Goal: Task Accomplishment & Management: Use online tool/utility

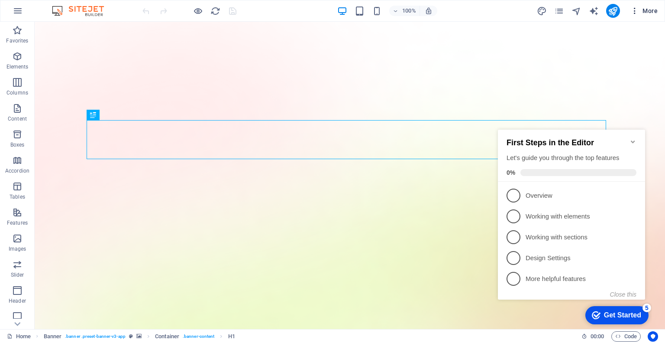
click at [631, 13] on icon "button" at bounding box center [635, 10] width 9 height 9
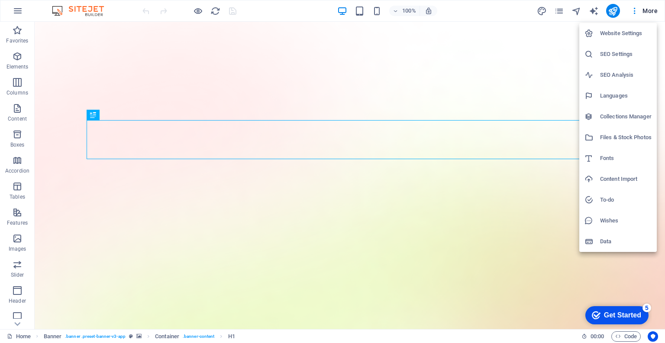
click at [634, 29] on h6 "Website Settings" at bounding box center [626, 33] width 52 height 10
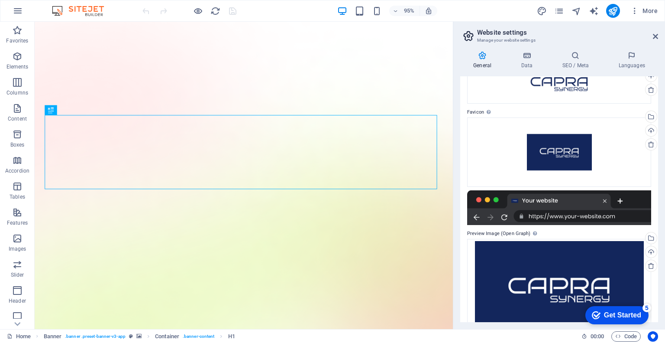
scroll to position [78, 0]
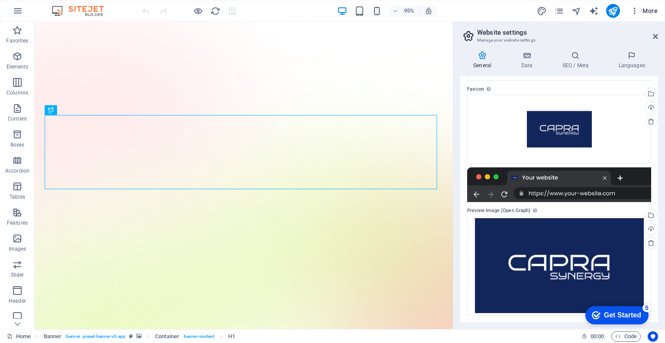
click at [634, 13] on icon "button" at bounding box center [635, 10] width 9 height 9
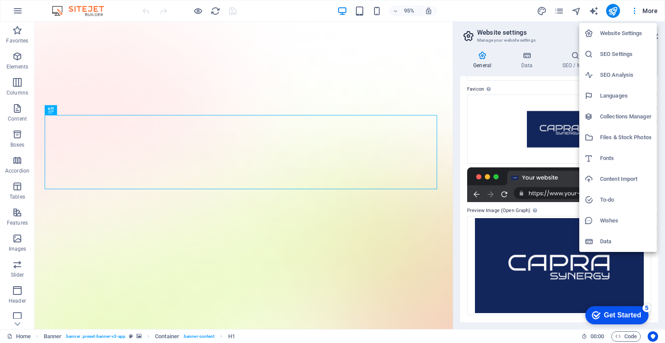
click at [494, 7] on div at bounding box center [332, 171] width 665 height 343
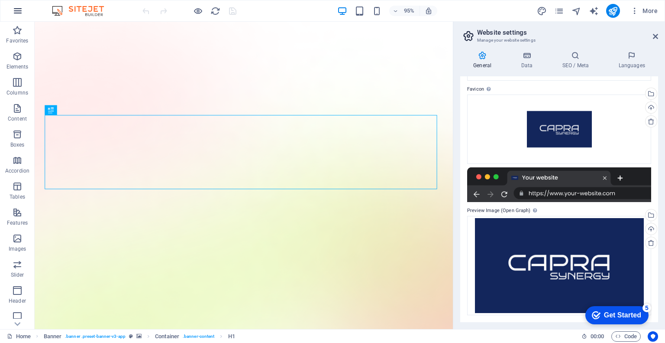
click at [19, 6] on icon "button" at bounding box center [18, 11] width 10 height 10
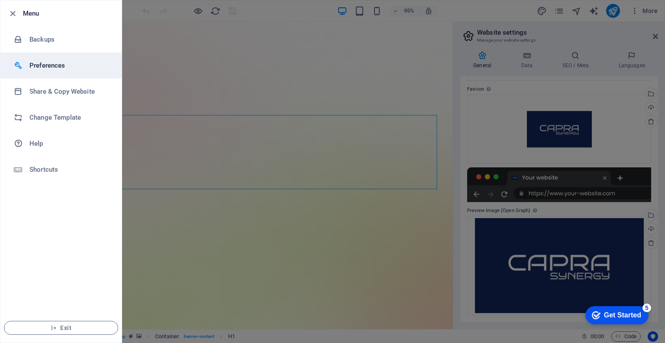
click at [58, 65] on h6 "Preferences" at bounding box center [69, 65] width 80 height 10
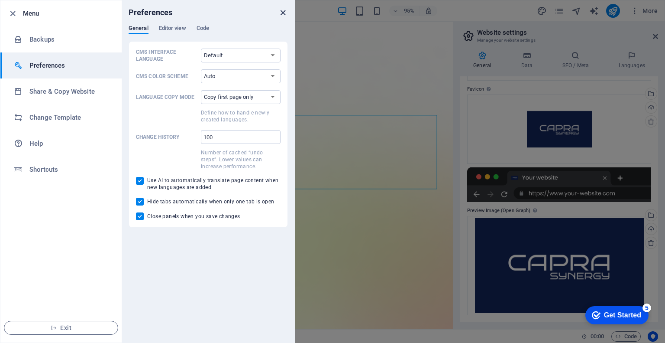
click at [282, 10] on icon "close" at bounding box center [283, 13] width 10 height 10
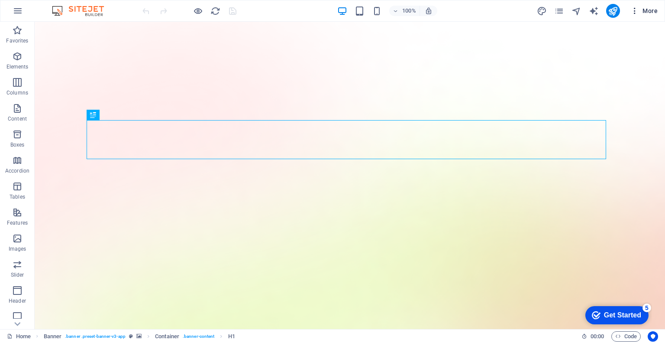
click at [634, 11] on icon "button" at bounding box center [635, 10] width 9 height 9
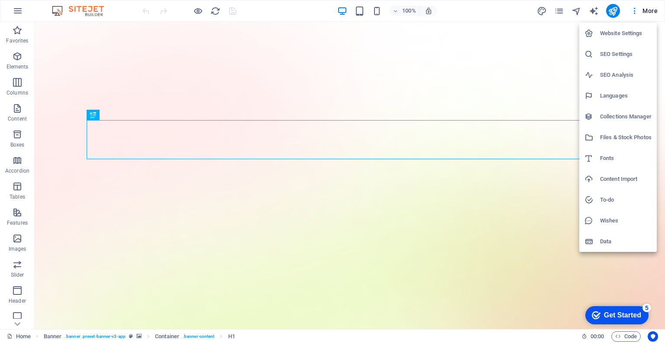
click at [645, 11] on div at bounding box center [332, 171] width 665 height 343
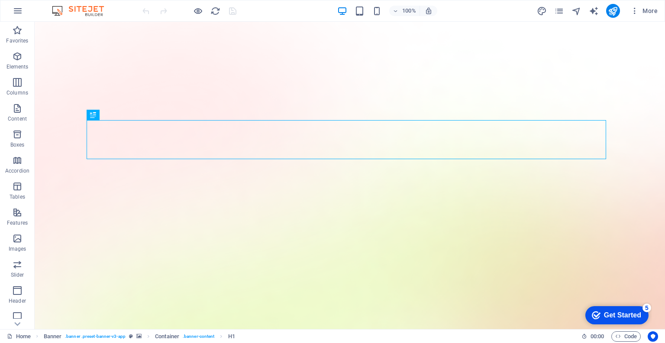
click at [649, 12] on span "More" at bounding box center [644, 10] width 27 height 9
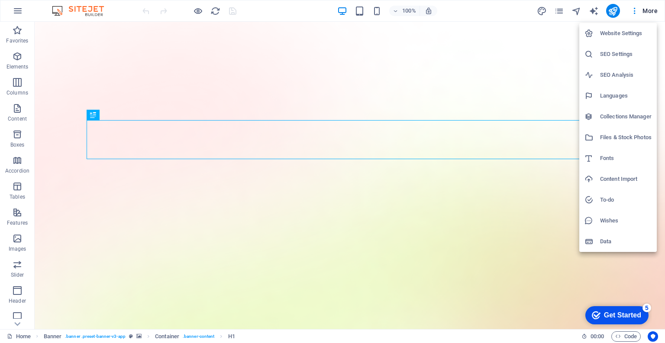
click at [142, 220] on div at bounding box center [332, 171] width 665 height 343
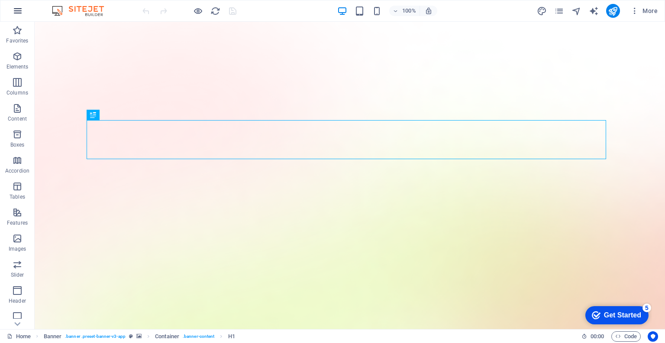
click at [17, 13] on icon "button" at bounding box center [18, 11] width 10 height 10
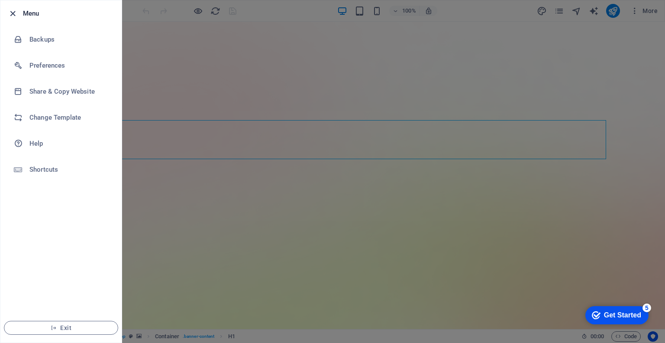
click at [15, 12] on icon "button" at bounding box center [13, 14] width 10 height 10
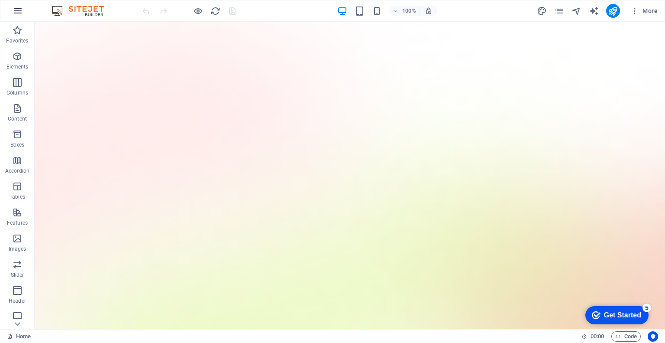
click at [21, 10] on icon "button" at bounding box center [18, 11] width 10 height 10
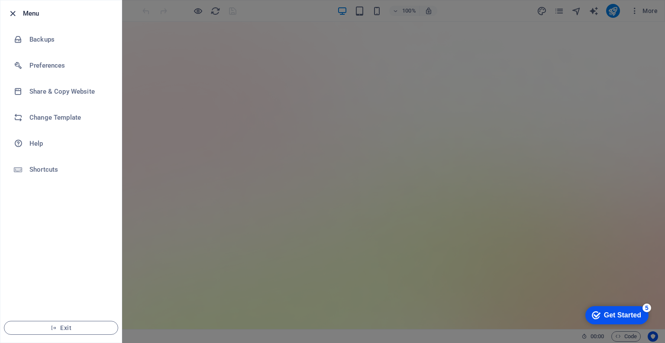
click at [13, 15] on icon "button" at bounding box center [13, 14] width 10 height 10
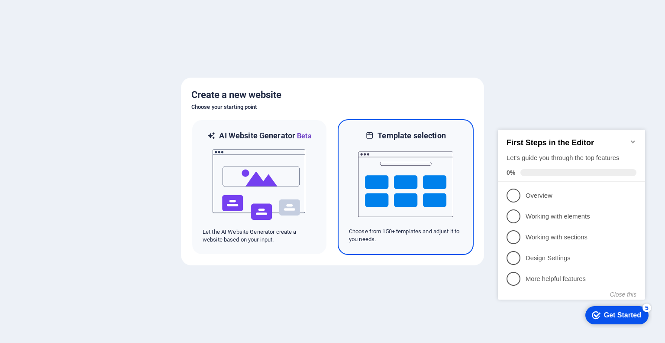
click at [368, 144] on img at bounding box center [405, 184] width 95 height 87
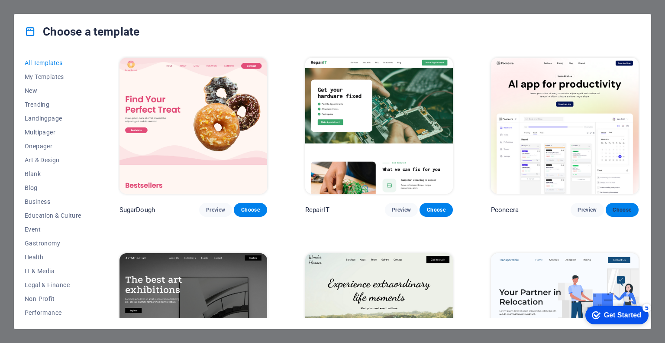
click at [613, 206] on span "Choose" at bounding box center [622, 209] width 19 height 7
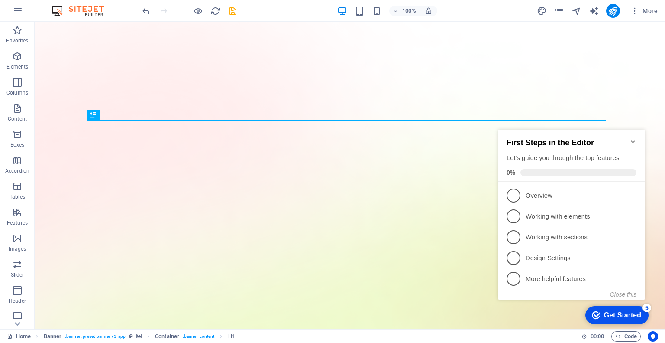
click at [632, 140] on icon "Minimize checklist" at bounding box center [633, 141] width 4 height 3
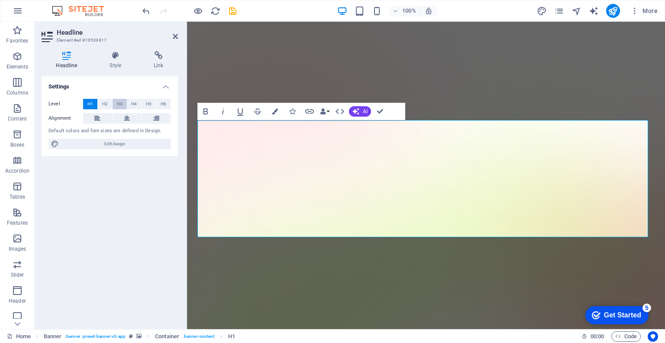
click at [118, 102] on span "H3" at bounding box center [120, 104] width 6 height 10
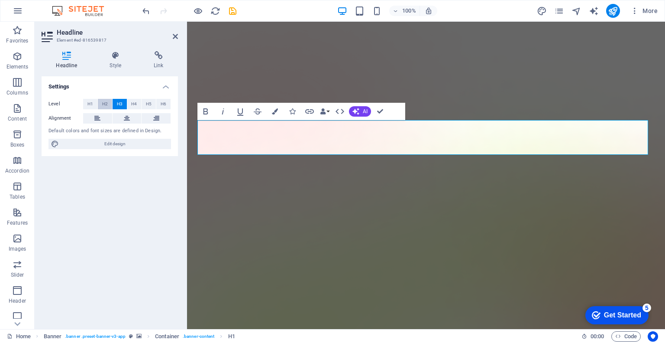
click at [98, 102] on button "H2" at bounding box center [105, 104] width 14 height 10
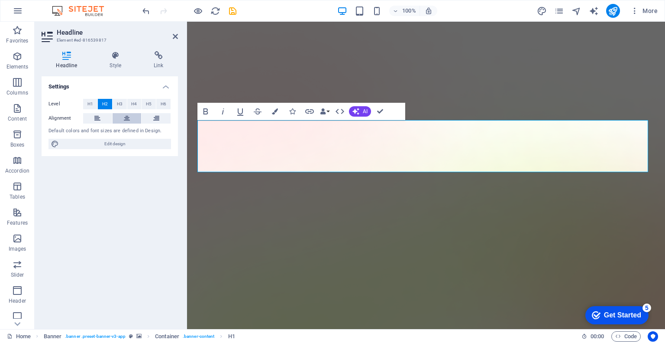
click at [118, 118] on button at bounding box center [127, 118] width 29 height 10
click at [123, 142] on span "Edit design" at bounding box center [115, 144] width 107 height 10
select select "600"
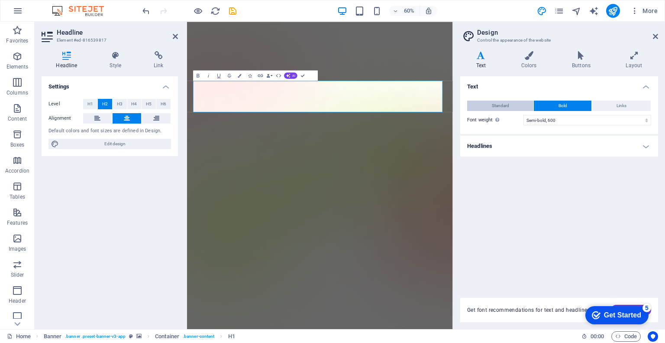
click at [521, 105] on button "Standard" at bounding box center [500, 105] width 66 height 10
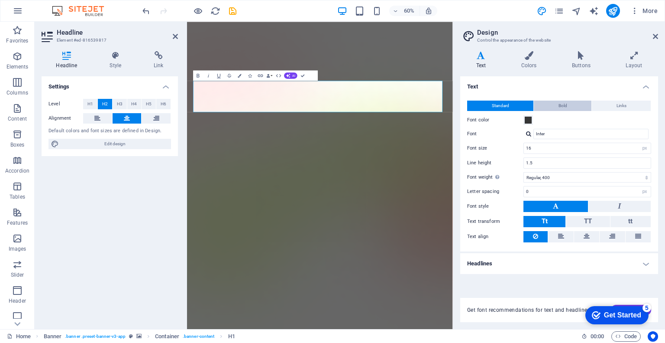
click at [551, 105] on button "Bold" at bounding box center [563, 105] width 58 height 10
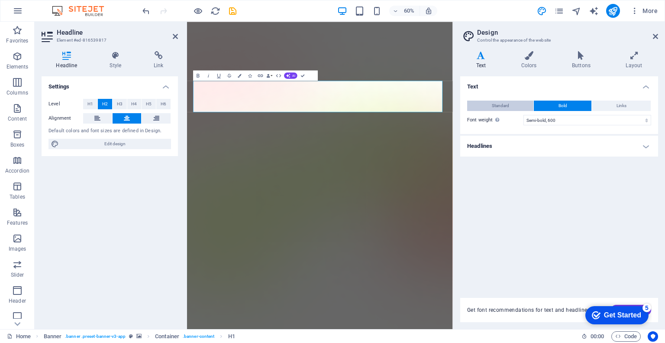
click at [511, 106] on button "Standard" at bounding box center [500, 105] width 66 height 10
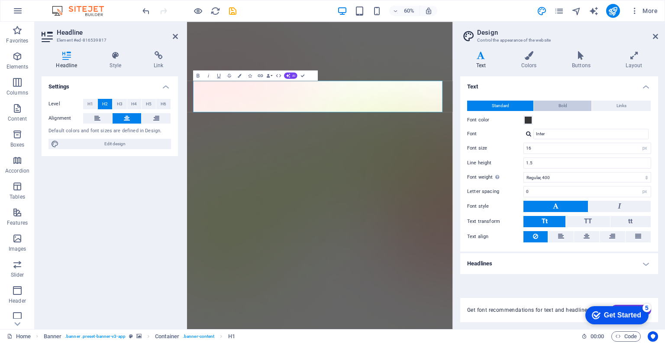
click at [557, 103] on button "Bold" at bounding box center [563, 105] width 58 height 10
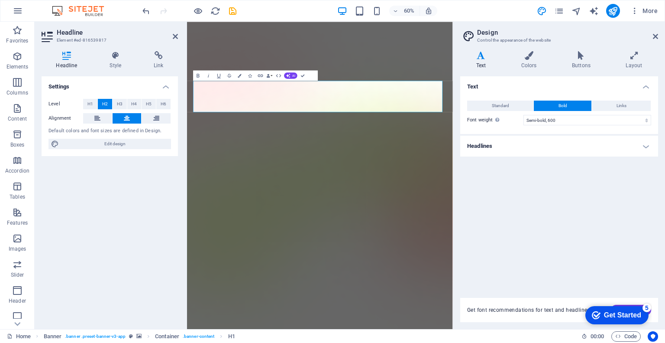
click at [547, 201] on div "Text Standard Bold Links Font color Font Inter Font size 16 rem px Line height …" at bounding box center [559, 181] width 198 height 211
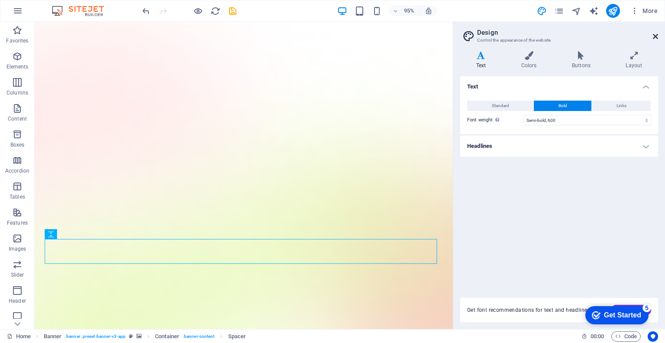
click at [657, 39] on icon at bounding box center [655, 36] width 5 height 7
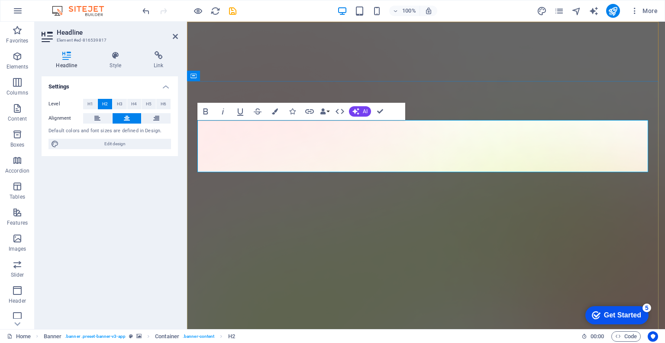
drag, startPoint x: 343, startPoint y: 162, endPoint x: 447, endPoint y: 159, distance: 104.4
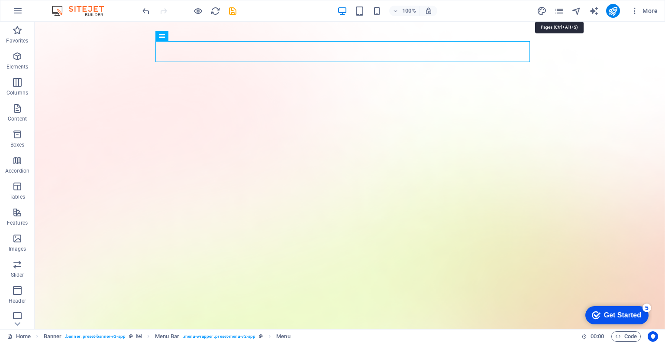
click at [557, 12] on icon "pages" at bounding box center [559, 11] width 10 height 10
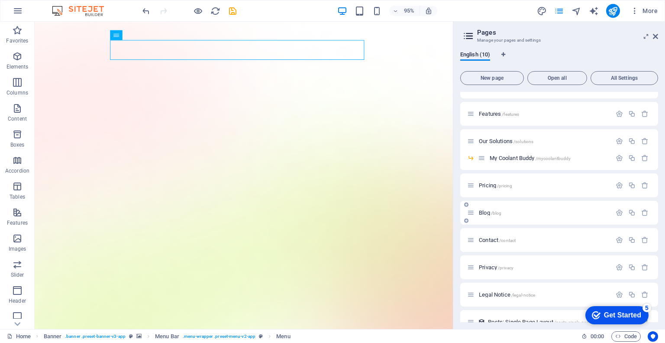
scroll to position [32, 0]
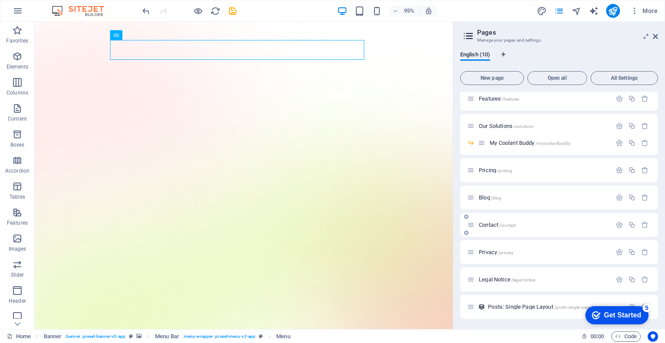
click at [482, 218] on div "Contact /contact" at bounding box center [559, 225] width 198 height 24
click at [491, 227] on span "Contact /contact" at bounding box center [497, 224] width 37 height 6
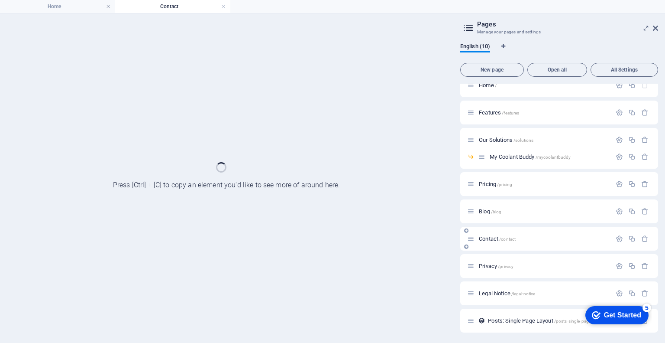
scroll to position [10, 0]
click at [491, 227] on div "Contact /contact" at bounding box center [559, 239] width 198 height 24
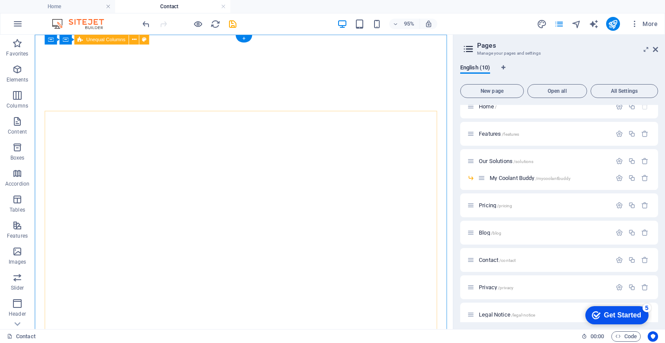
scroll to position [0, 0]
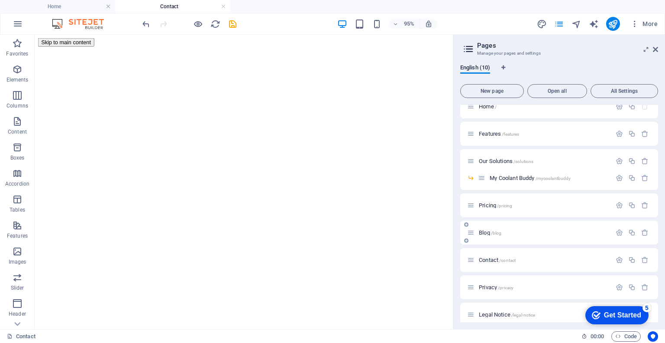
click at [487, 232] on span "Blog /blog" at bounding box center [490, 232] width 23 height 6
click at [491, 159] on span "Our Solutions /solutions" at bounding box center [506, 161] width 55 height 6
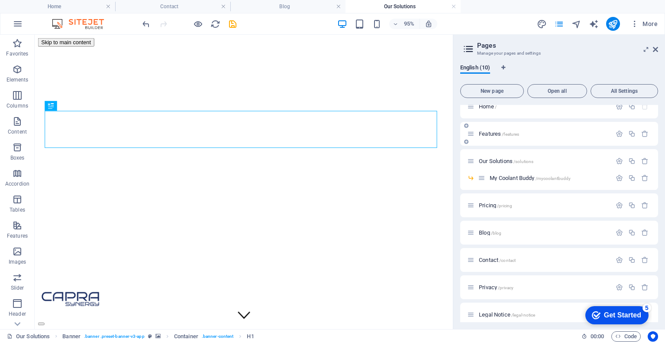
click at [489, 131] on span "Features /features" at bounding box center [499, 133] width 40 height 6
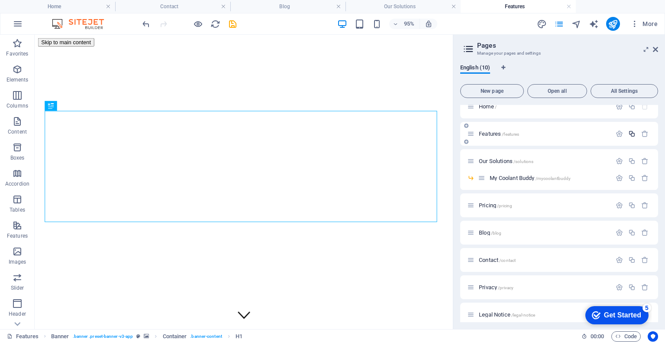
click at [631, 133] on icon "button" at bounding box center [631, 133] width 7 height 7
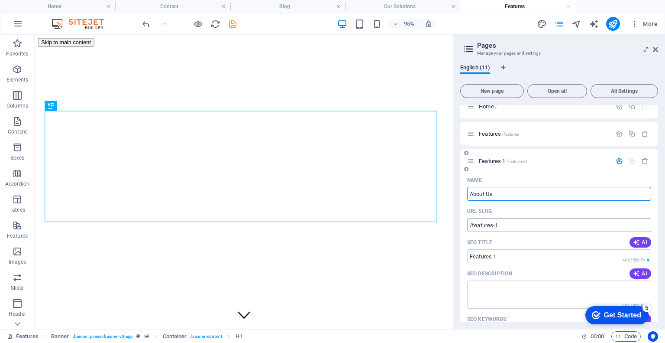
click at [531, 223] on input "/features-1" at bounding box center [559, 225] width 184 height 14
type input "About Us"
type input "/about-us"
type input "About Us"
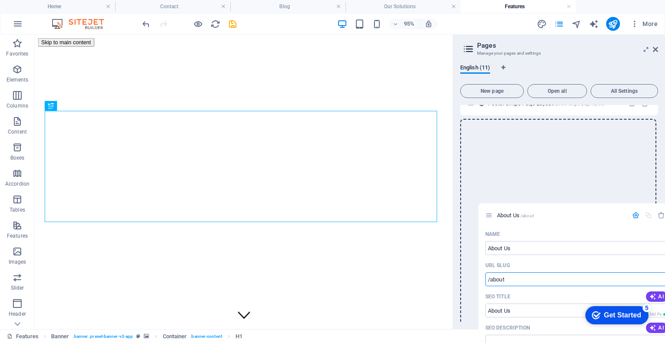
scroll to position [155, 0]
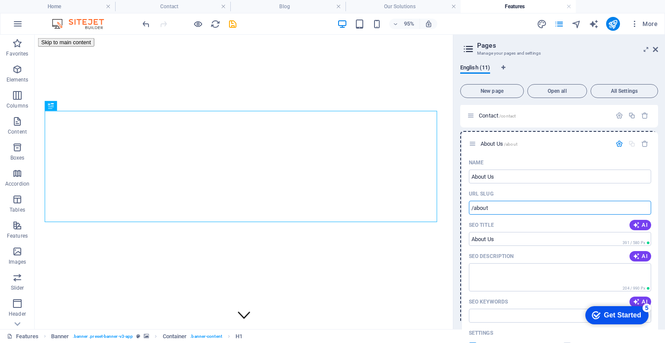
drag, startPoint x: 471, startPoint y: 160, endPoint x: 473, endPoint y: 145, distance: 15.3
click at [473, 145] on div "Home / Features /features About Us /about Name About Us ​ URL SLUG /about ​ SEO…" at bounding box center [559, 260] width 198 height 621
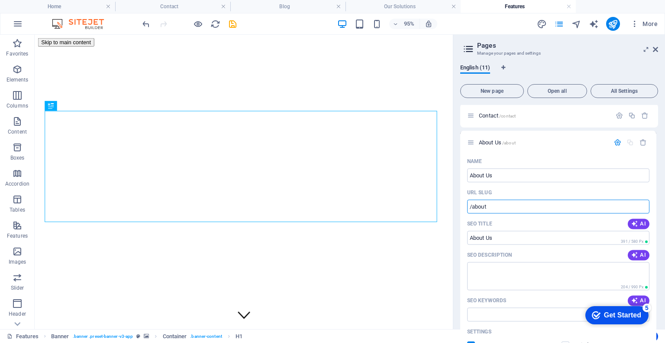
type input "/about"
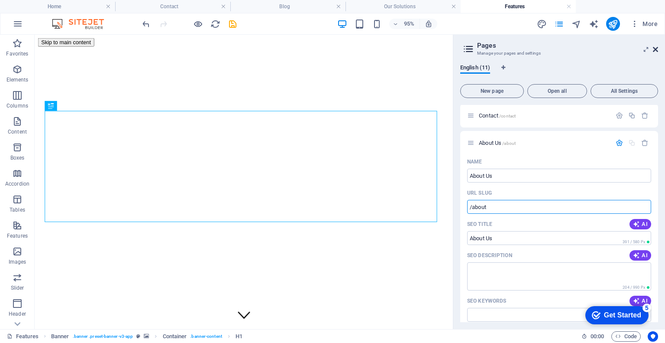
drag, startPoint x: 516, startPoint y: 23, endPoint x: 655, endPoint y: 48, distance: 140.9
click at [655, 48] on icon at bounding box center [655, 49] width 5 height 7
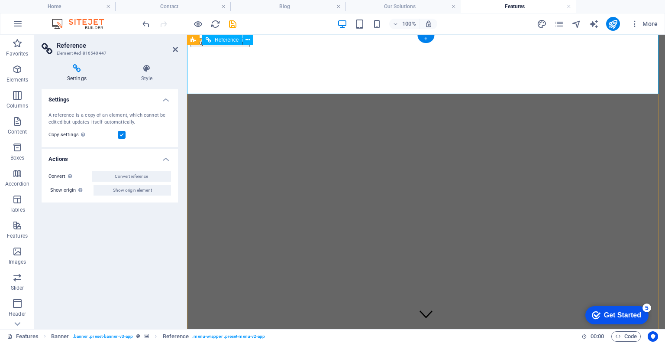
click at [146, 71] on icon at bounding box center [147, 68] width 62 height 9
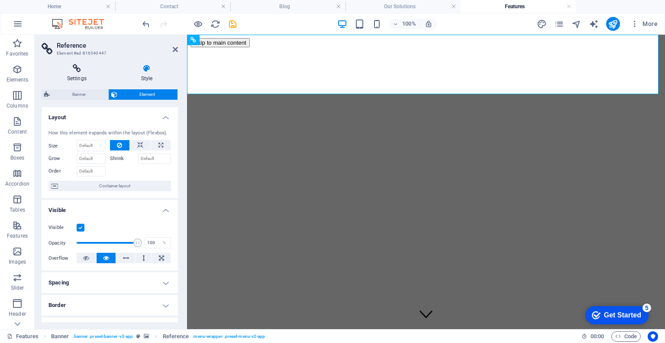
click at [74, 74] on h4 "Settings" at bounding box center [79, 73] width 74 height 18
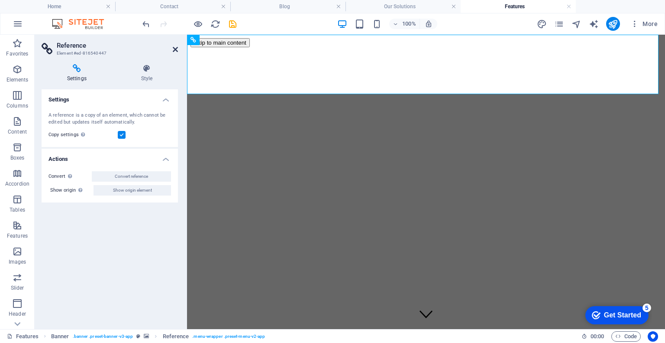
click at [175, 50] on icon at bounding box center [175, 49] width 5 height 7
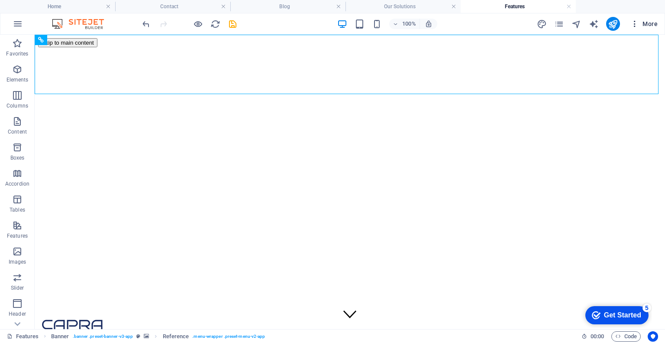
click at [629, 25] on button "More" at bounding box center [644, 24] width 34 height 14
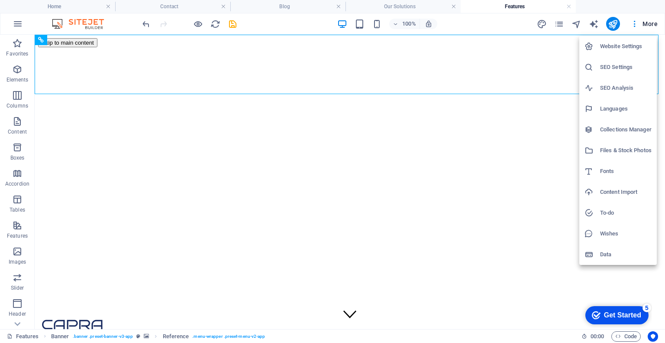
click at [508, 63] on div at bounding box center [332, 171] width 665 height 343
click at [508, 62] on div "Website Settings SEO Settings SEO Analysis Languages Collections Manager Files …" at bounding box center [332, 173] width 665 height 337
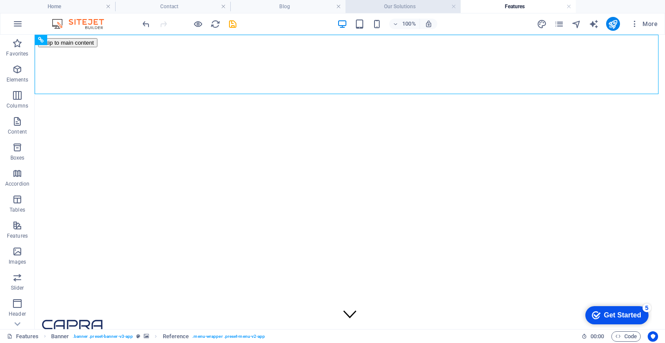
click at [418, 10] on h4 "Our Solutions" at bounding box center [403, 7] width 115 height 10
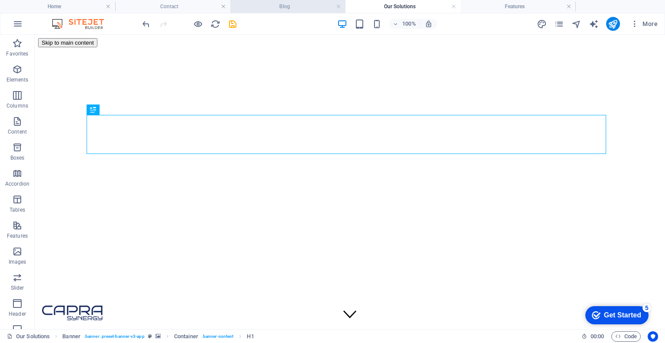
click at [341, 11] on h4 "Blog" at bounding box center [287, 7] width 115 height 10
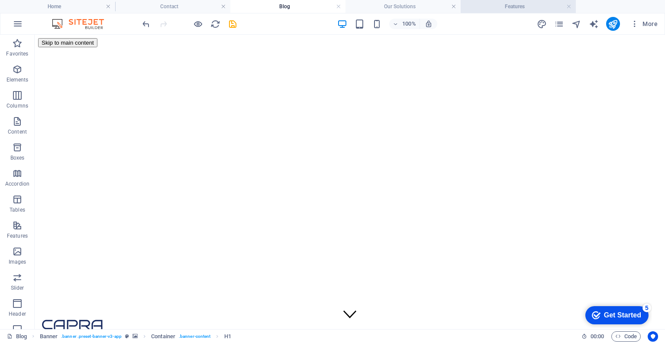
drag, startPoint x: 486, startPoint y: 0, endPoint x: 518, endPoint y: 3, distance: 31.8
click at [486, 0] on li "Features" at bounding box center [518, 6] width 115 height 13
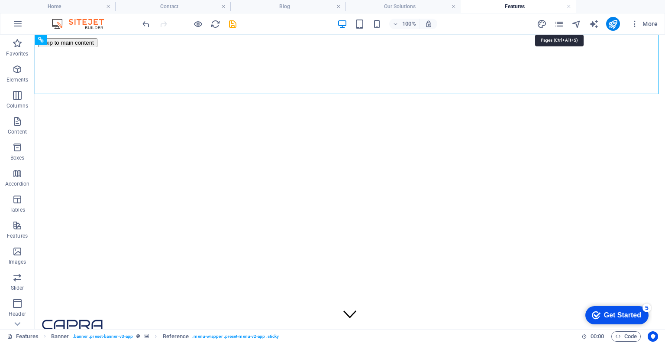
click at [561, 19] on icon "pages" at bounding box center [559, 24] width 10 height 10
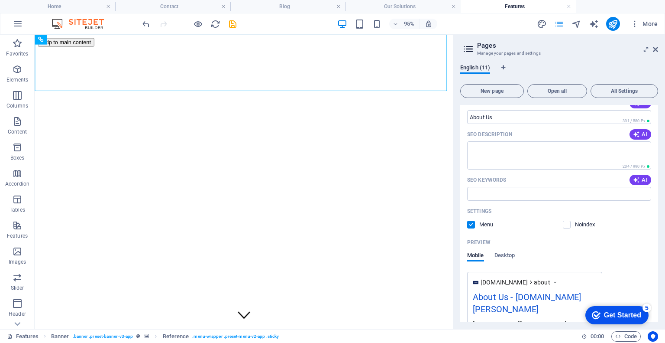
scroll to position [261, 0]
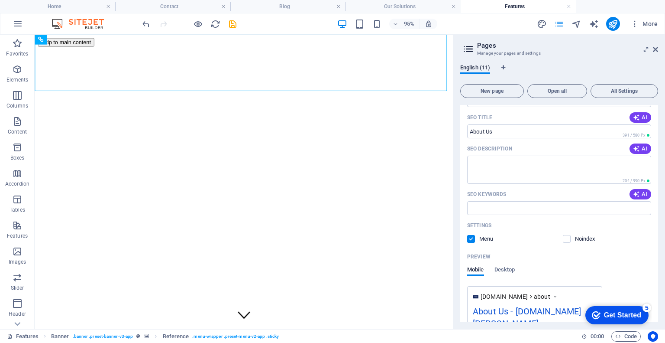
click at [473, 238] on label at bounding box center [471, 239] width 8 height 8
click at [0, 0] on input "checkbox" at bounding box center [0, 0] width 0 height 0
click at [473, 238] on label at bounding box center [471, 239] width 8 height 8
click at [0, 0] on input "checkbox" at bounding box center [0, 0] width 0 height 0
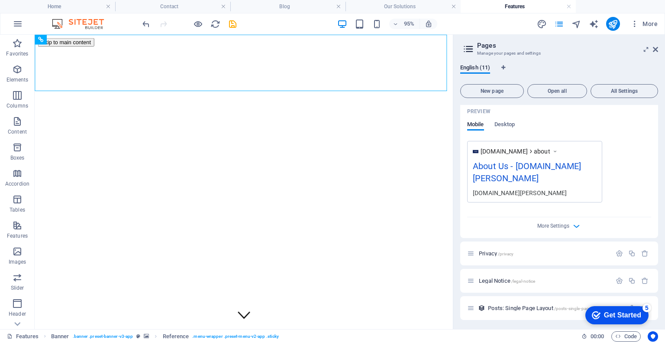
scroll to position [407, 0]
drag, startPoint x: 657, startPoint y: 47, endPoint x: 602, endPoint y: 22, distance: 60.1
click at [657, 47] on icon at bounding box center [655, 49] width 5 height 7
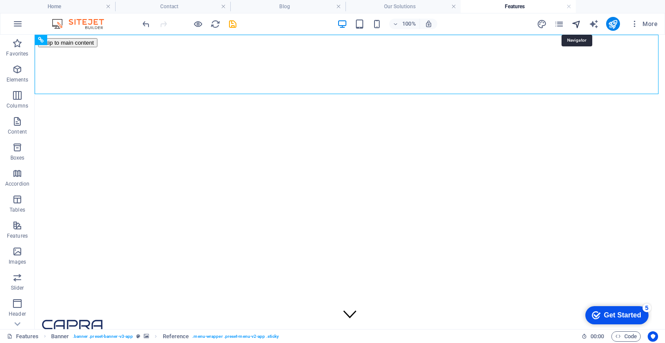
click at [579, 22] on icon "navigator" at bounding box center [577, 24] width 10 height 10
select select "15729126-en"
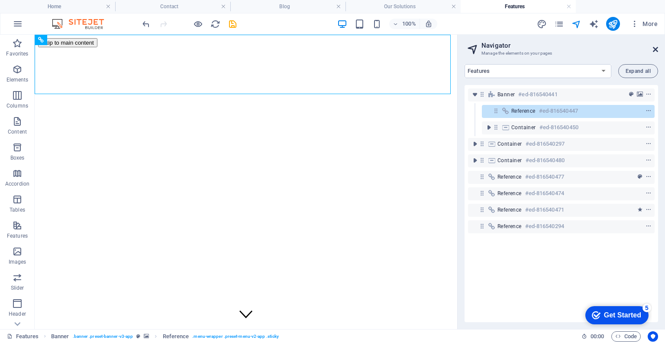
drag, startPoint x: 655, startPoint y: 51, endPoint x: 596, endPoint y: 2, distance: 76.9
click at [655, 51] on icon at bounding box center [655, 49] width 5 height 7
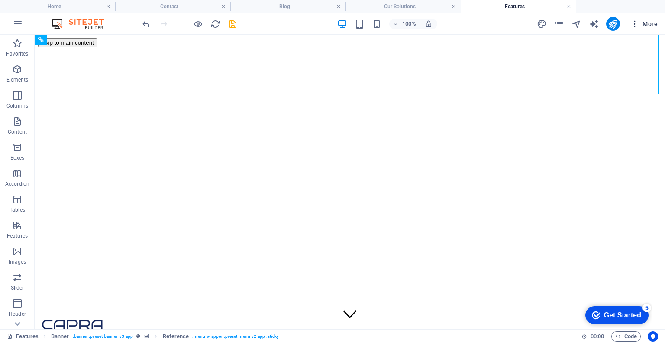
click at [635, 19] on icon "button" at bounding box center [635, 23] width 9 height 9
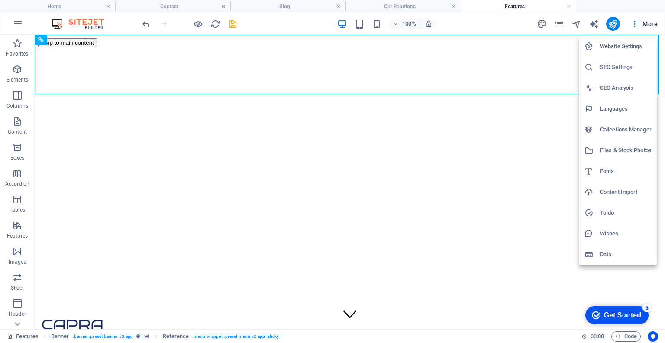
click at [631, 46] on h6 "Website Settings" at bounding box center [626, 46] width 52 height 10
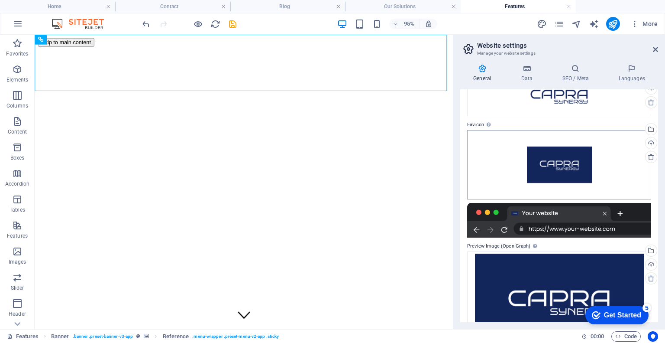
scroll to position [91, 0]
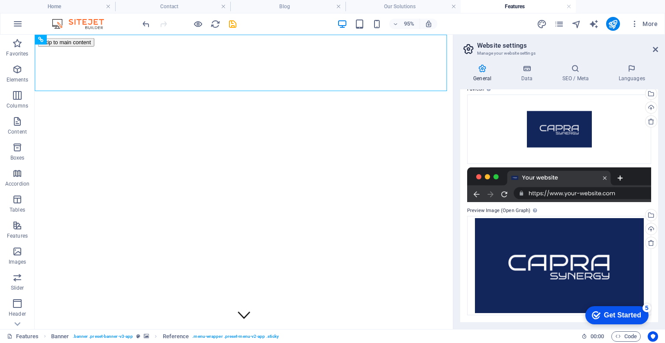
click at [531, 63] on div "General Data SEO / Meta Languages Website name [PERSON_NAME] Synergy Logo Drag …" at bounding box center [559, 193] width 212 height 272
click at [532, 71] on icon at bounding box center [527, 68] width 38 height 9
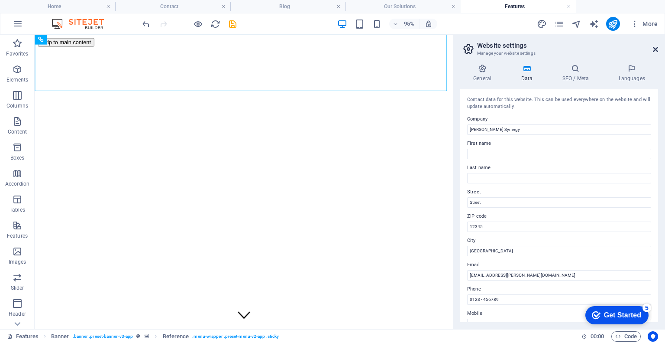
click at [655, 46] on icon at bounding box center [655, 49] width 5 height 7
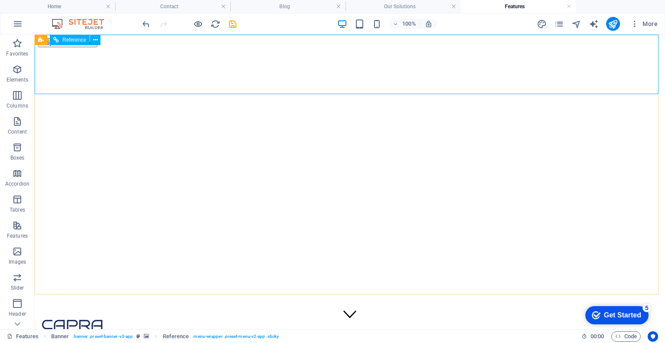
click at [84, 40] on span "Reference" at bounding box center [74, 39] width 24 height 5
click at [93, 40] on icon at bounding box center [95, 40] width 5 height 9
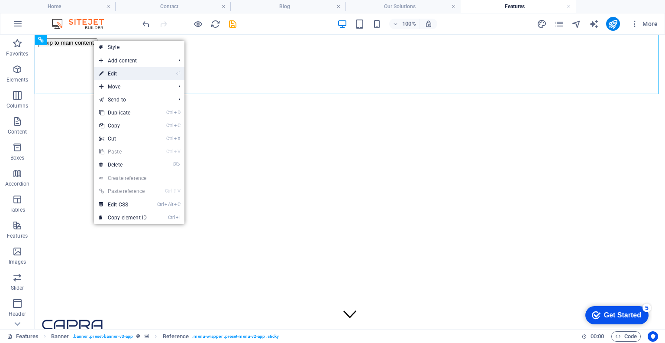
click at [115, 72] on link "⏎ Edit" at bounding box center [123, 73] width 58 height 13
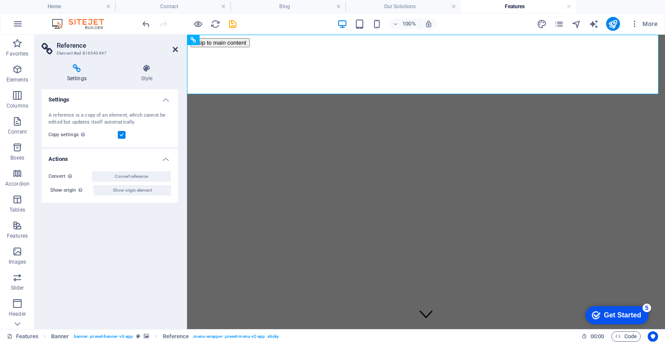
click at [176, 48] on icon at bounding box center [175, 49] width 5 height 7
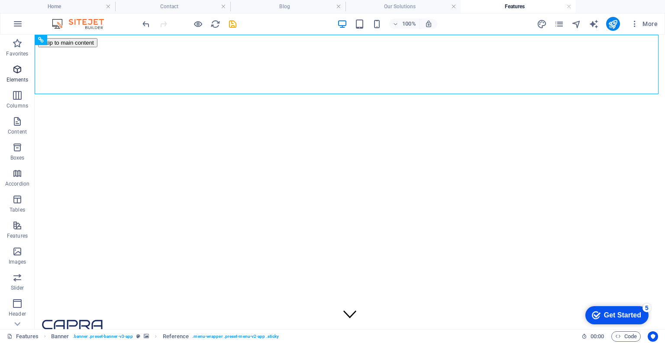
click at [19, 67] on icon "button" at bounding box center [17, 69] width 10 height 10
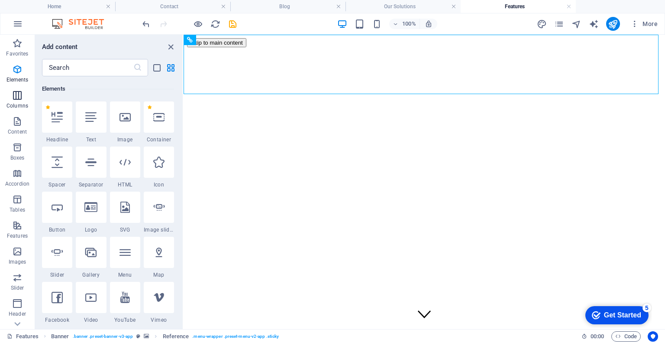
click at [23, 95] on icon "button" at bounding box center [17, 95] width 10 height 10
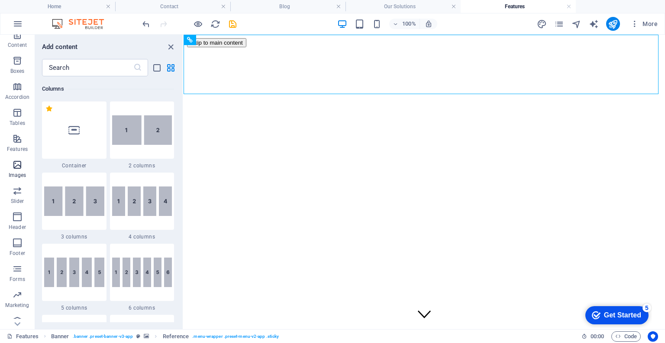
scroll to position [95, 0]
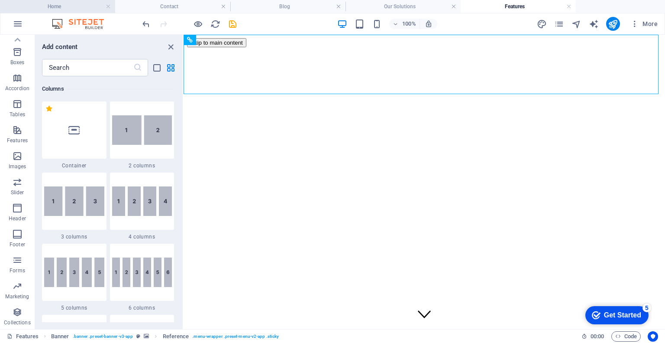
click at [60, 11] on li "Home" at bounding box center [57, 6] width 115 height 13
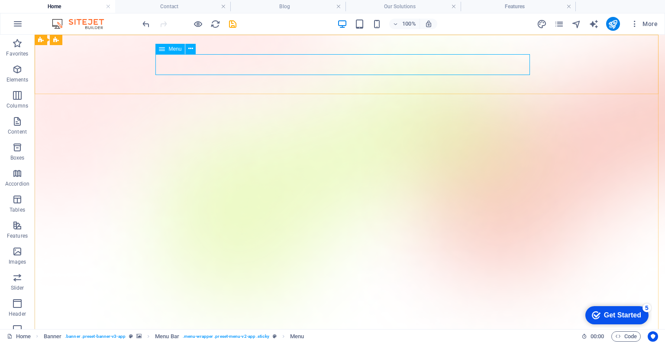
click at [174, 52] on div "Menu" at bounding box center [169, 49] width 29 height 10
click at [192, 49] on icon at bounding box center [190, 48] width 5 height 9
click at [189, 50] on icon at bounding box center [190, 48] width 5 height 9
click at [418, 3] on h4 "Our Solutions" at bounding box center [403, 7] width 115 height 10
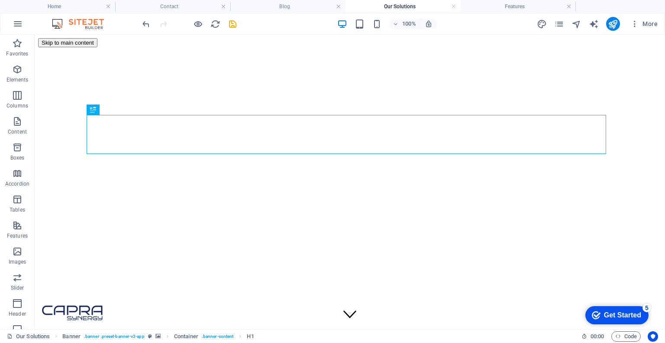
click at [222, 26] on div at bounding box center [189, 24] width 97 height 14
click at [217, 26] on icon "reload" at bounding box center [215, 24] width 10 height 10
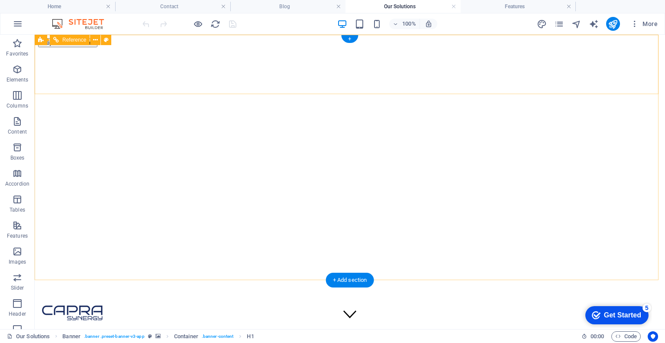
scroll to position [0, 0]
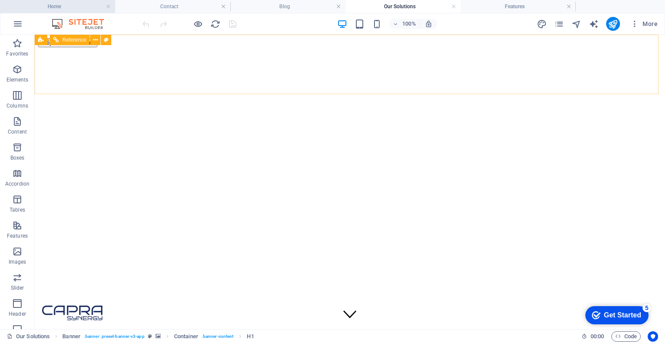
click at [68, 6] on h4 "Home" at bounding box center [57, 7] width 115 height 10
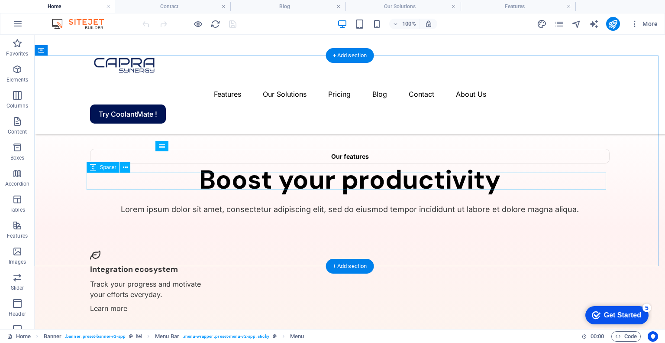
scroll to position [1732, 0]
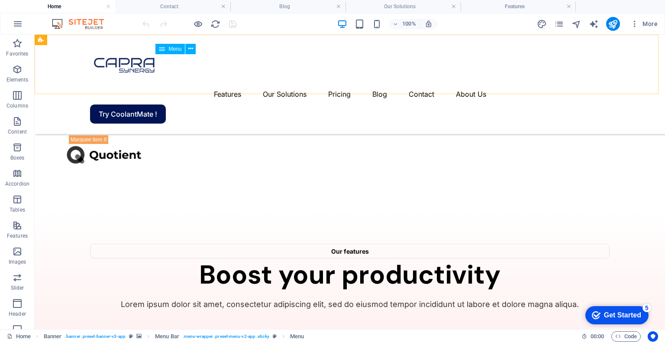
click at [335, 84] on nav "Features Our Solutions My Coolant Buddy Pricing Blog Contact About Us" at bounding box center [350, 94] width 520 height 21
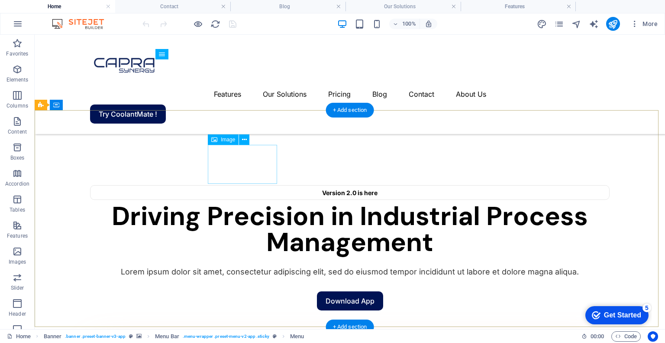
scroll to position [0, 0]
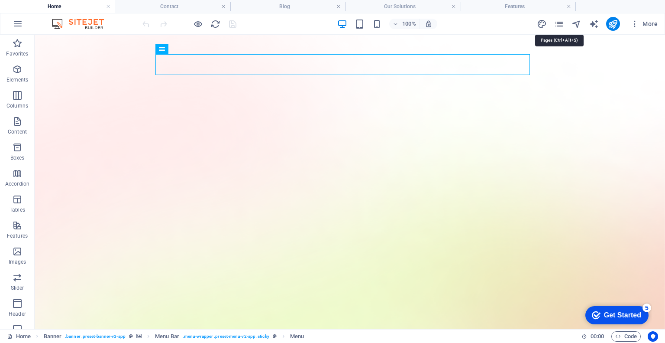
click at [562, 24] on icon "pages" at bounding box center [559, 24] width 10 height 10
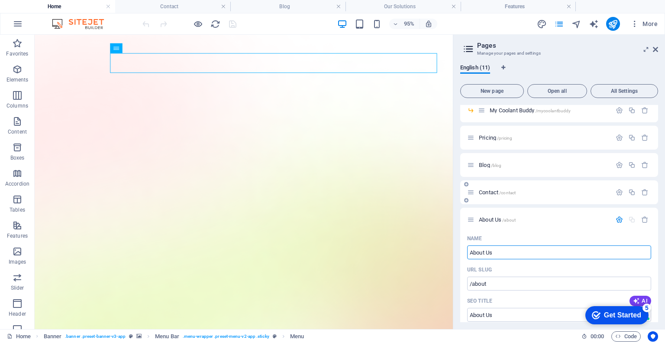
scroll to position [45, 0]
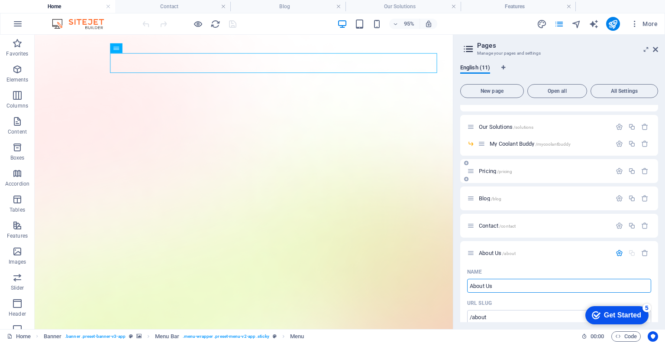
click at [483, 172] on span "Pricing /pricing" at bounding box center [495, 171] width 33 height 6
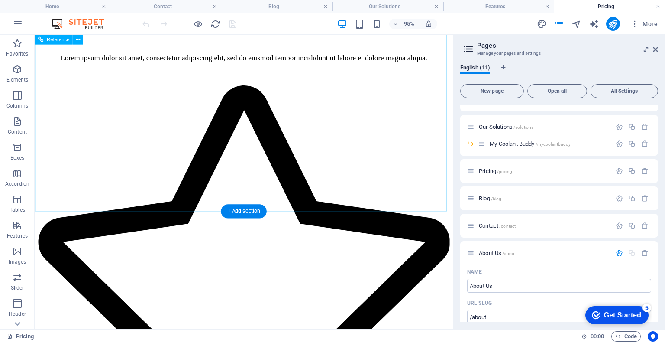
scroll to position [650, 0]
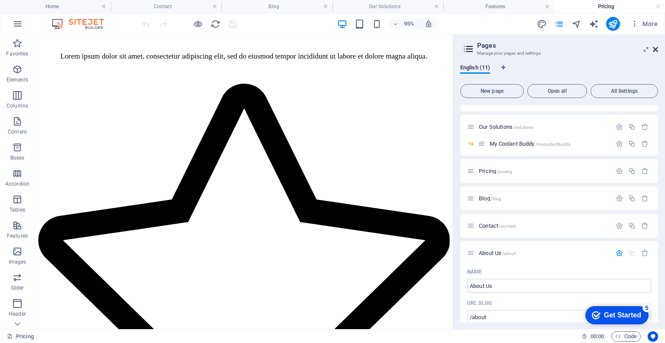
drag, startPoint x: 655, startPoint y: 52, endPoint x: 360, endPoint y: 211, distance: 334.9
click at [655, 52] on icon at bounding box center [655, 49] width 5 height 7
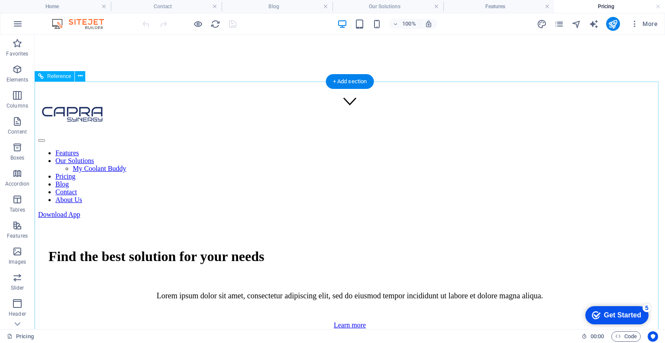
scroll to position [285, 0]
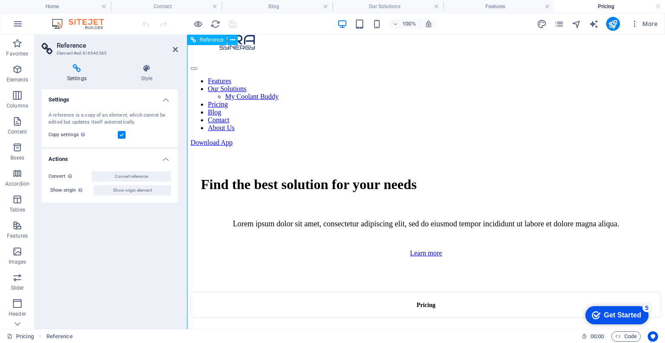
scroll to position [296, 0]
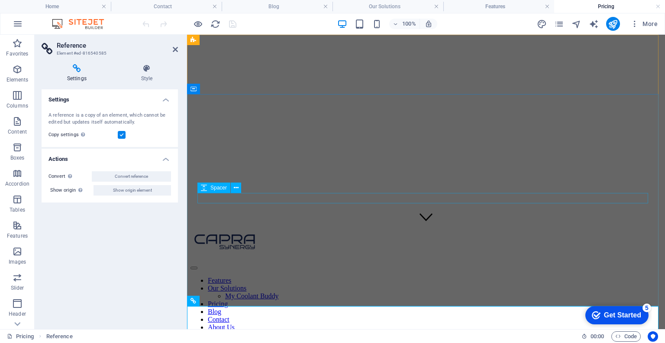
scroll to position [144, 0]
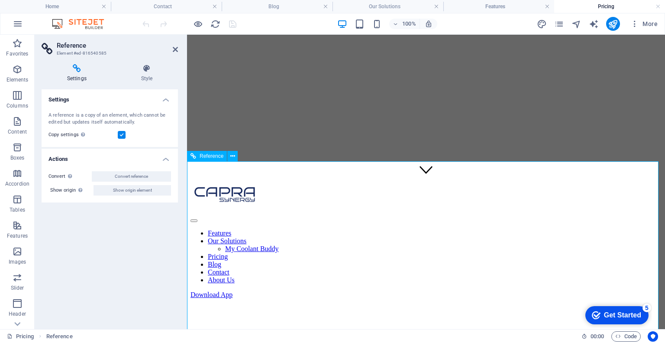
click at [218, 158] on span "Reference" at bounding box center [212, 155] width 24 height 5
click at [234, 154] on icon at bounding box center [232, 156] width 5 height 9
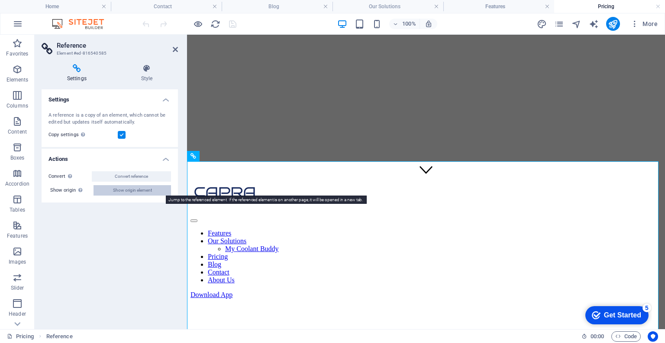
click at [112, 190] on button "Show origin element" at bounding box center [133, 190] width 78 height 10
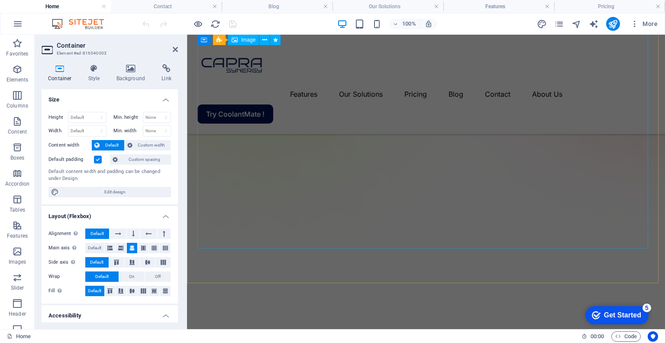
scroll to position [505, 0]
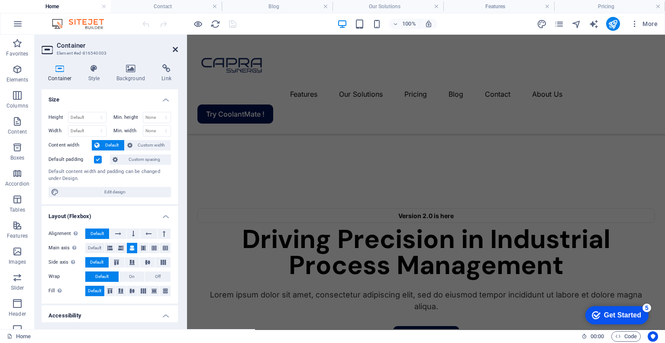
click at [175, 48] on icon at bounding box center [175, 49] width 5 height 7
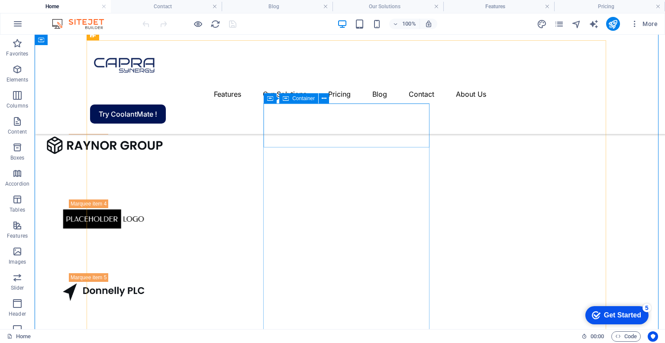
scroll to position [1231, 0]
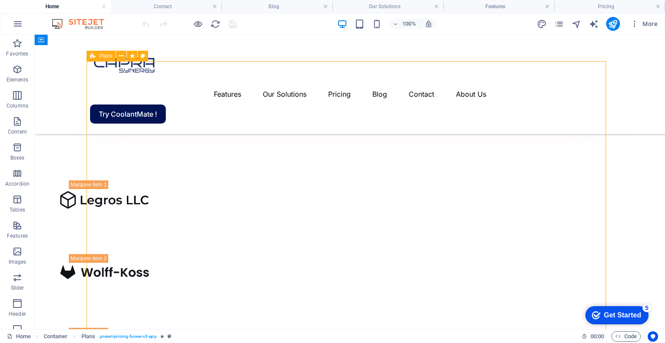
scroll to position [0, 0]
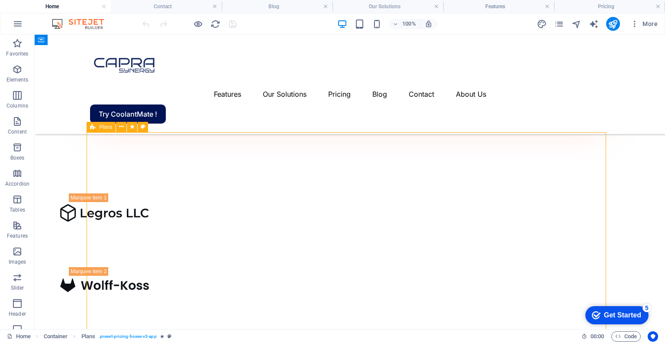
drag, startPoint x: 227, startPoint y: 237, endPoint x: 225, endPoint y: 263, distance: 25.7
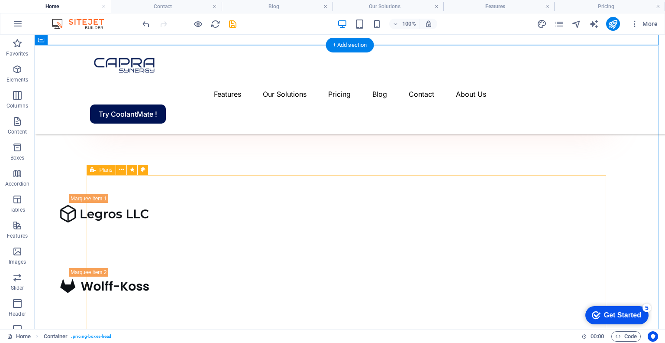
scroll to position [1201, 0]
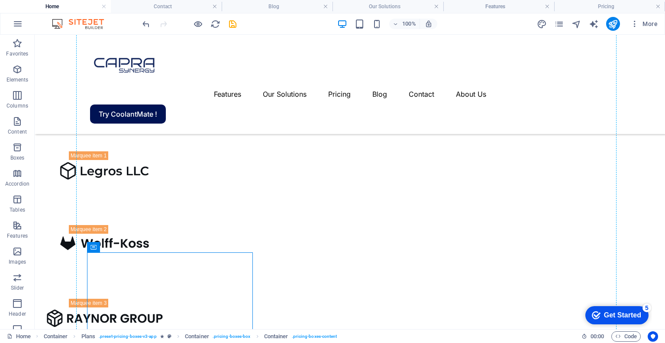
drag, startPoint x: 250, startPoint y: 266, endPoint x: 244, endPoint y: 183, distance: 83.4
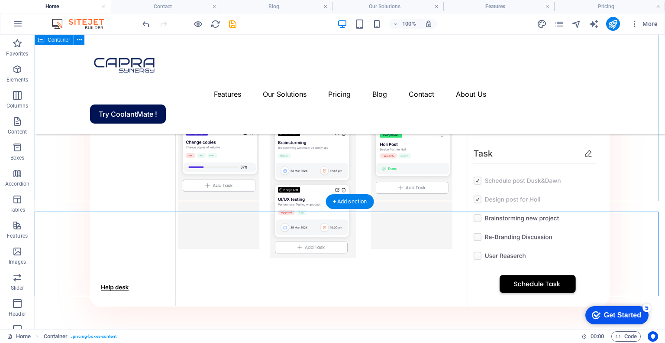
scroll to position [960, 0]
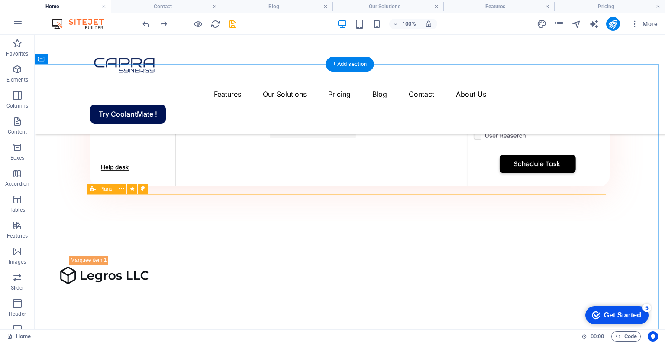
scroll to position [1241, 0]
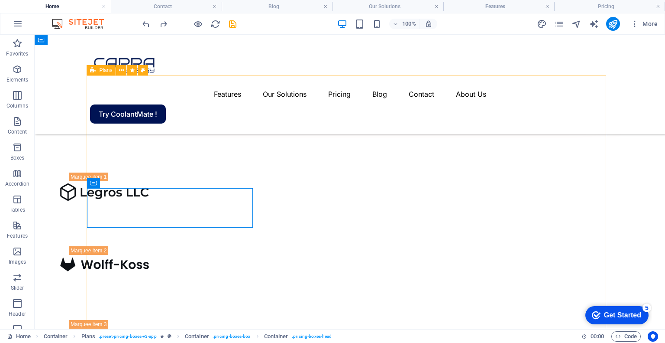
scroll to position [1169, 0]
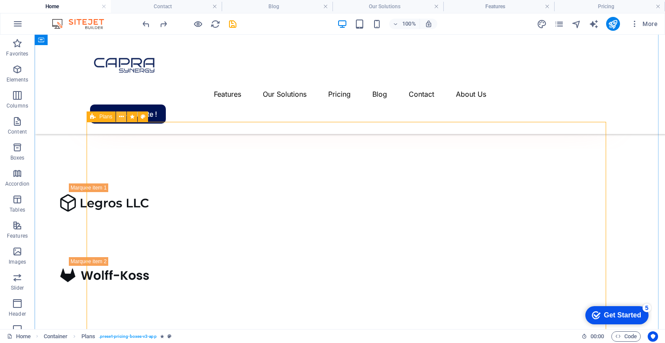
click at [124, 115] on button at bounding box center [121, 116] width 10 height 10
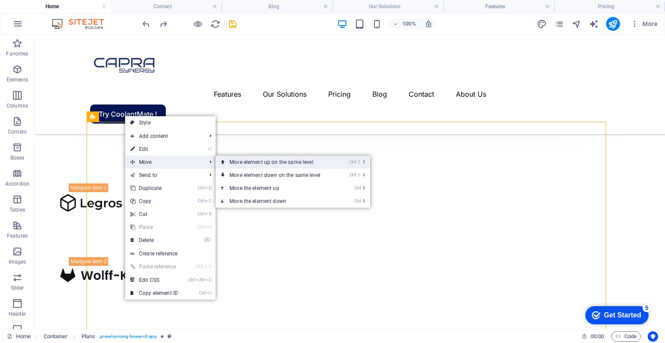
click at [244, 162] on link "Ctrl ⇧ ⬆ Move element up on the same level" at bounding box center [277, 161] width 122 height 13
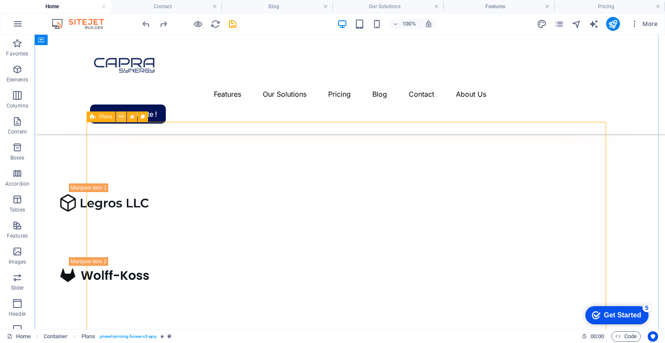
click at [126, 119] on button at bounding box center [121, 116] width 10 height 10
click at [120, 117] on icon at bounding box center [121, 116] width 5 height 9
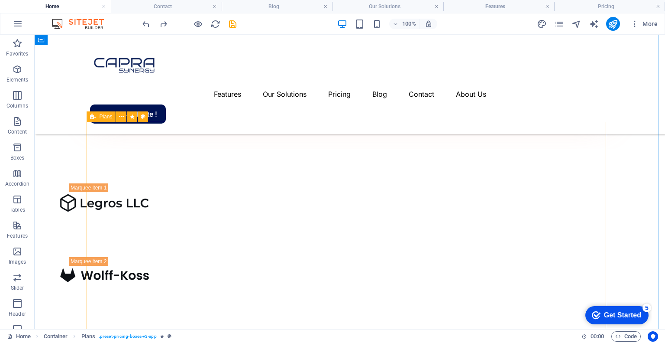
click at [133, 229] on icon at bounding box center [131, 228] width 5 height 9
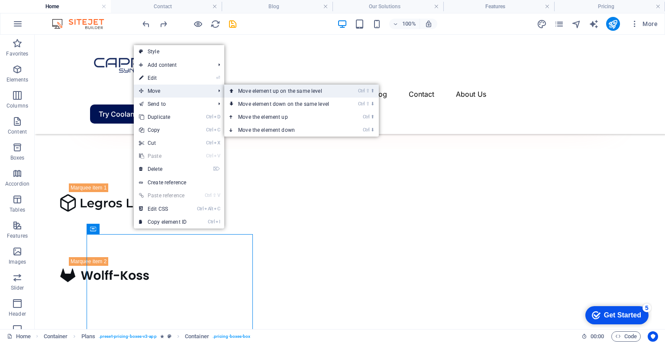
click at [260, 94] on link "Ctrl ⇧ ⬆ Move element up on the same level" at bounding box center [285, 90] width 122 height 13
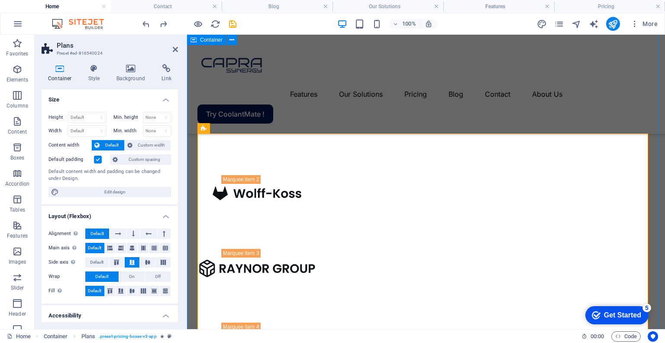
scroll to position [1252, 0]
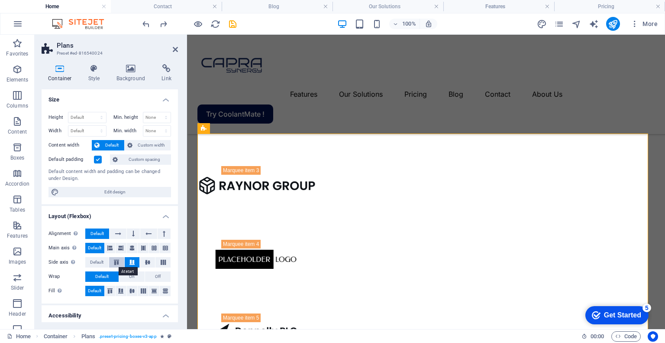
click at [116, 261] on icon at bounding box center [116, 261] width 10 height 5
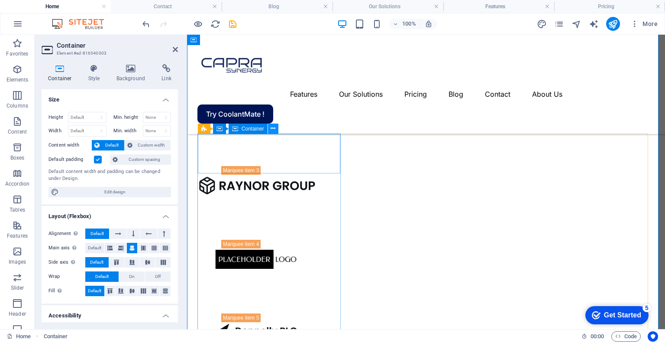
click at [273, 129] on icon at bounding box center [273, 128] width 5 height 9
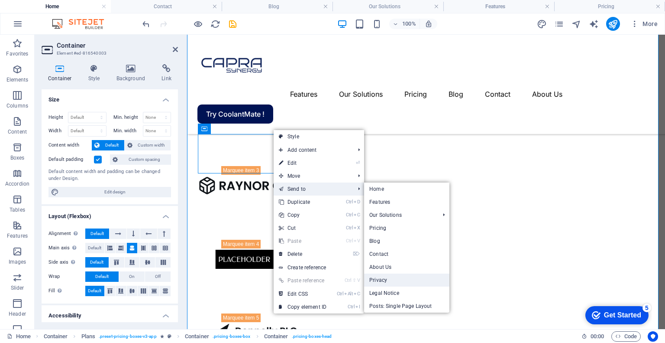
click at [395, 279] on link "Privacy" at bounding box center [406, 279] width 85 height 13
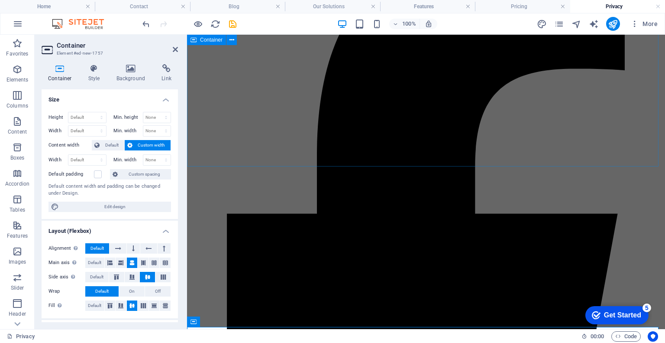
scroll to position [2573, 0]
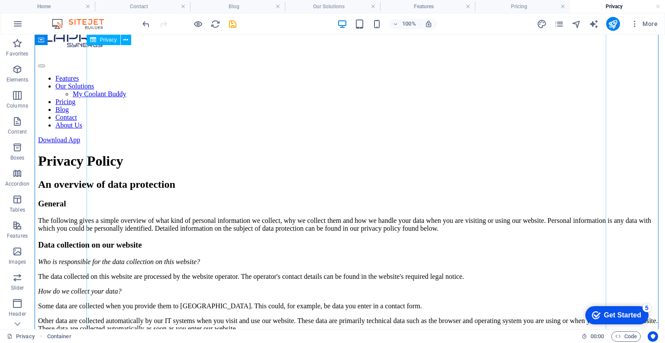
scroll to position [0, 0]
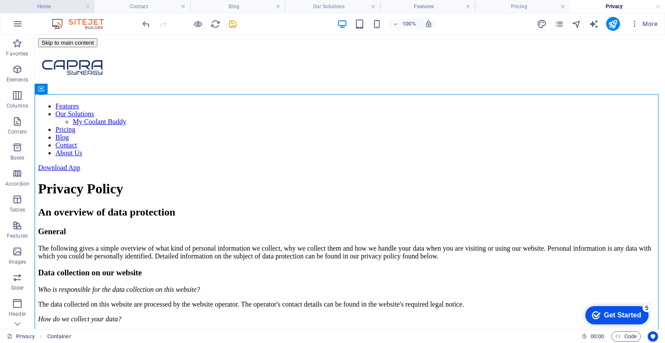
click at [45, 9] on h4 "Home" at bounding box center [47, 7] width 95 height 10
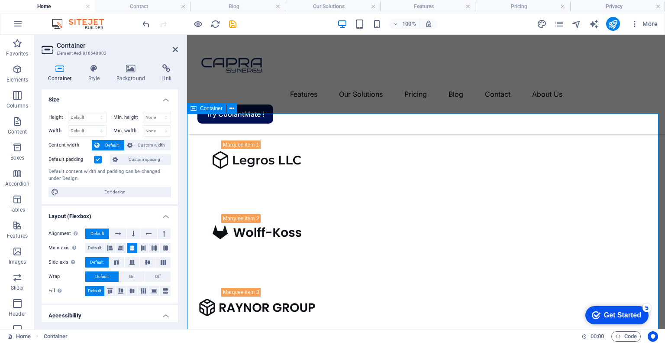
scroll to position [1107, 0]
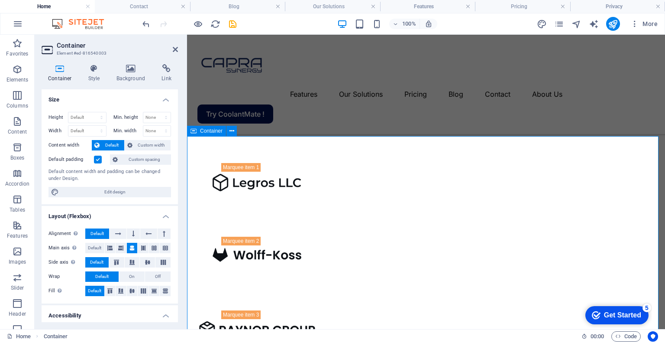
click at [230, 129] on icon at bounding box center [232, 130] width 5 height 9
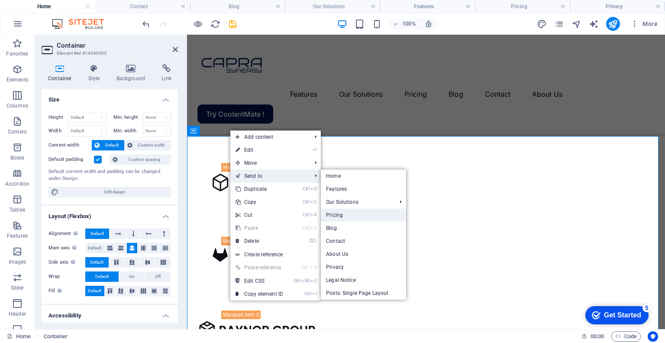
click at [345, 213] on link "Pricing" at bounding box center [363, 214] width 85 height 13
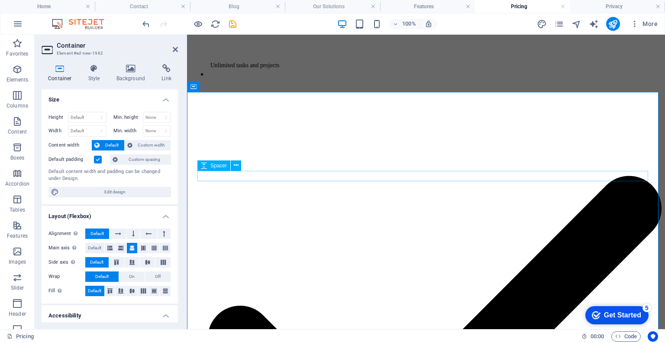
scroll to position [1722, 0]
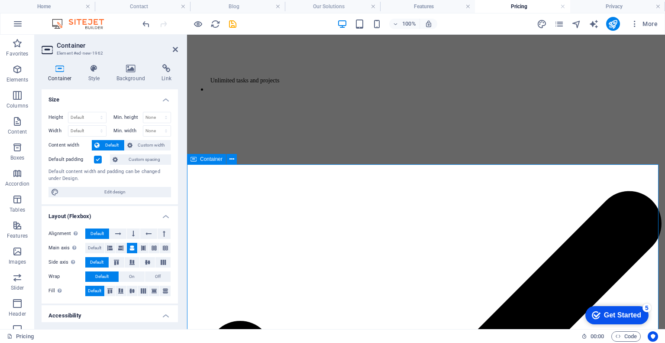
click at [230, 159] on icon at bounding box center [232, 159] width 5 height 9
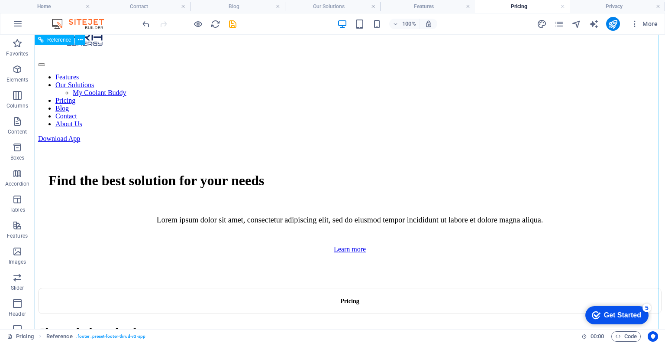
scroll to position [144, 0]
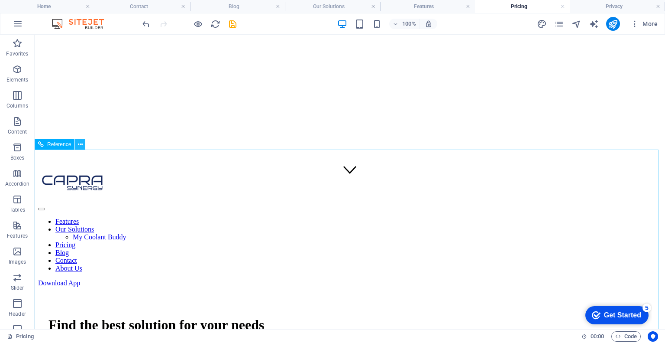
click at [81, 147] on icon at bounding box center [80, 144] width 5 height 9
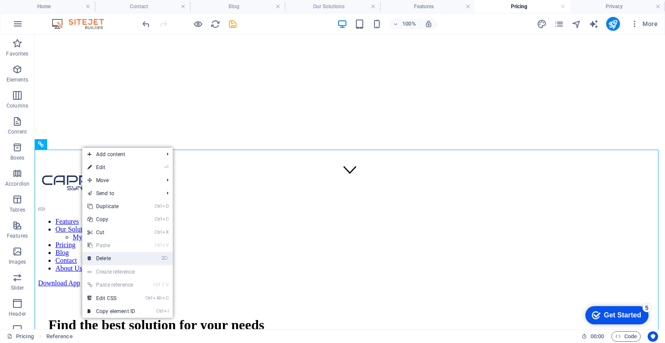
click at [130, 256] on link "⌦ Delete" at bounding box center [111, 258] width 58 height 13
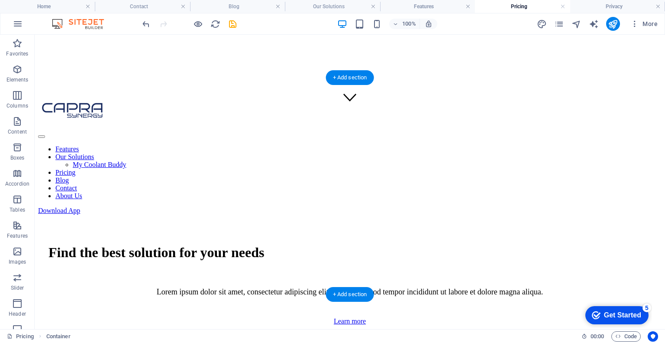
scroll to position [72, 0]
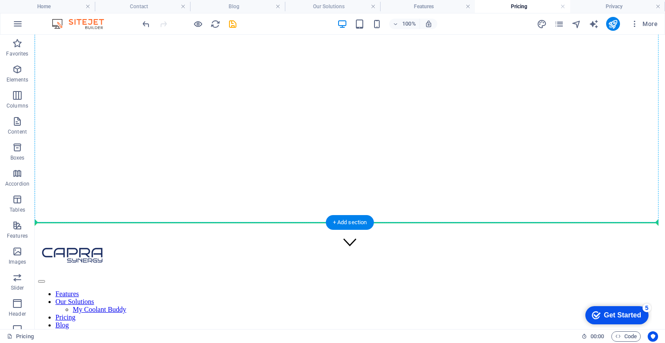
drag, startPoint x: 97, startPoint y: 144, endPoint x: 216, endPoint y: 213, distance: 137.2
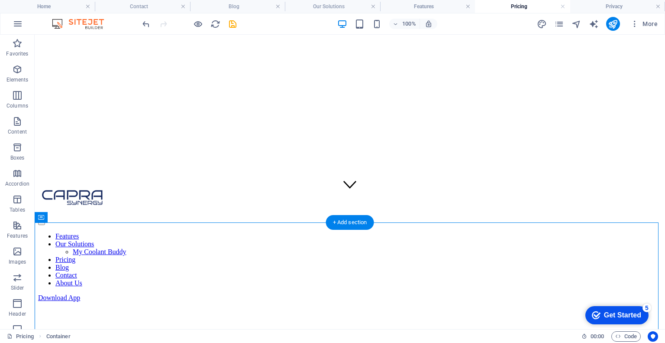
scroll to position [144, 0]
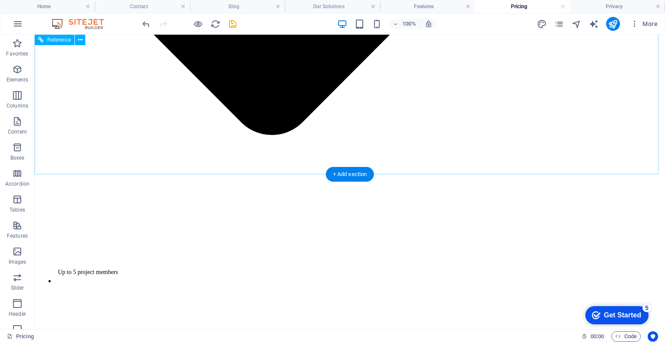
scroll to position [1227, 0]
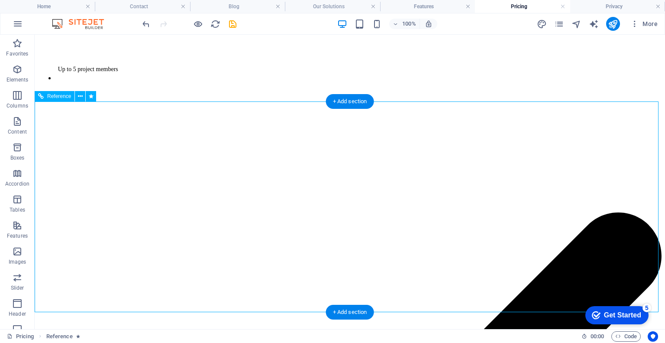
scroll to position [1370, 0]
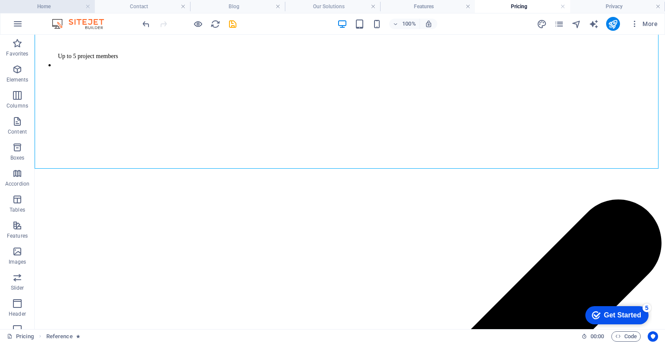
click at [56, 13] on li "Home" at bounding box center [47, 6] width 95 height 13
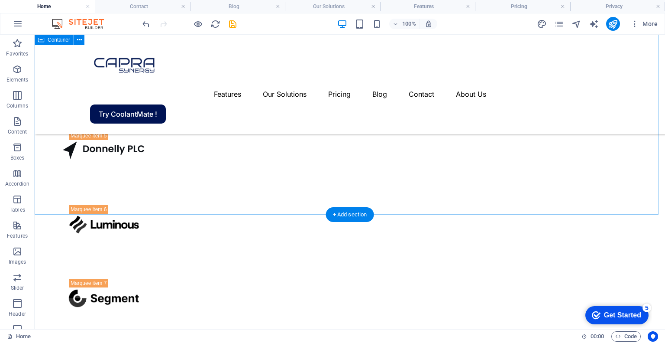
scroll to position [1518, 0]
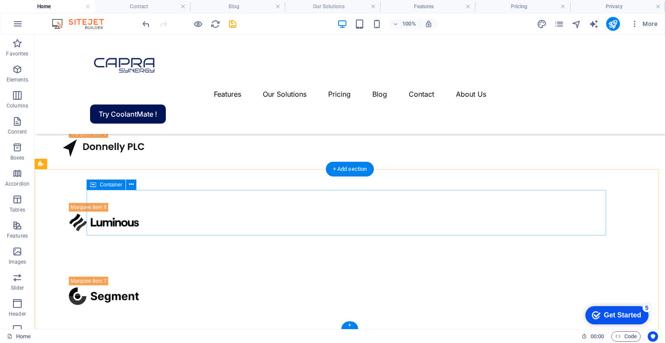
drag, startPoint x: 344, startPoint y: 199, endPoint x: 352, endPoint y: 203, distance: 9.1
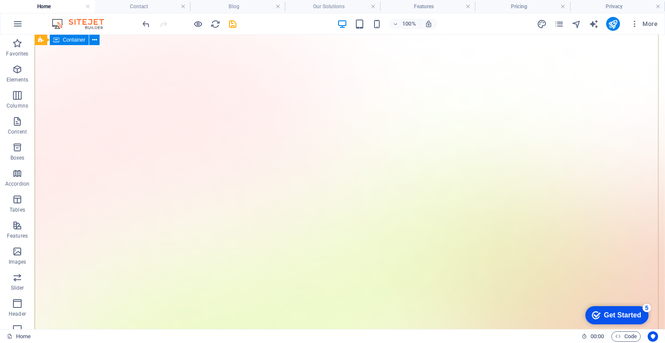
scroll to position [0, 0]
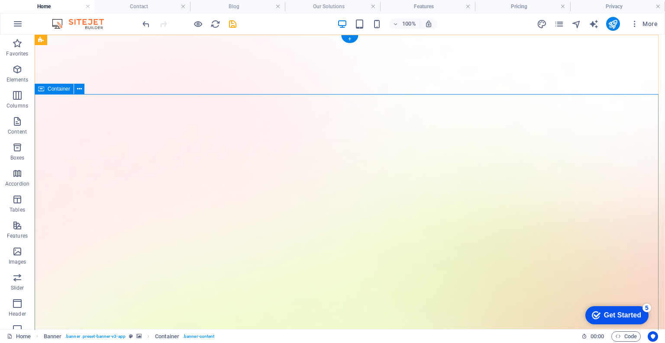
click at [16, 68] on icon "button" at bounding box center [17, 69] width 10 height 10
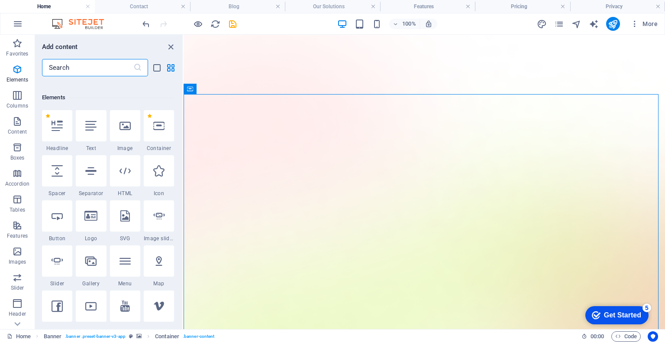
scroll to position [92, 0]
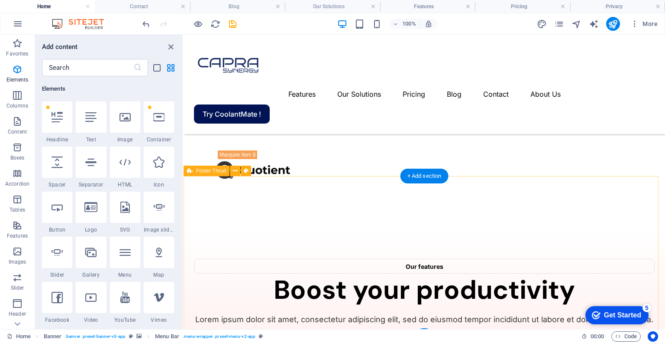
scroll to position [1636, 0]
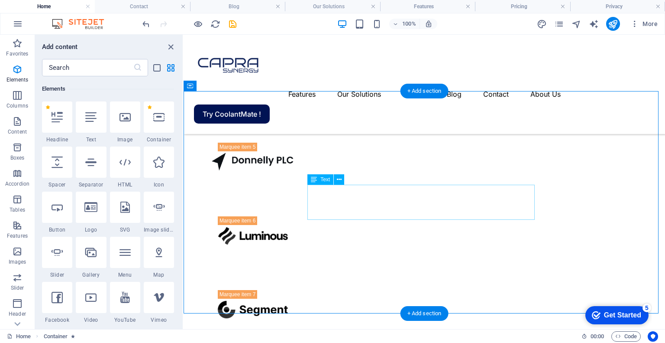
scroll to position [1348, 0]
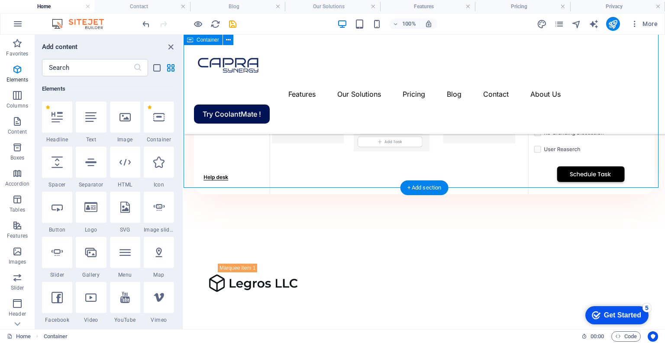
scroll to position [987, 0]
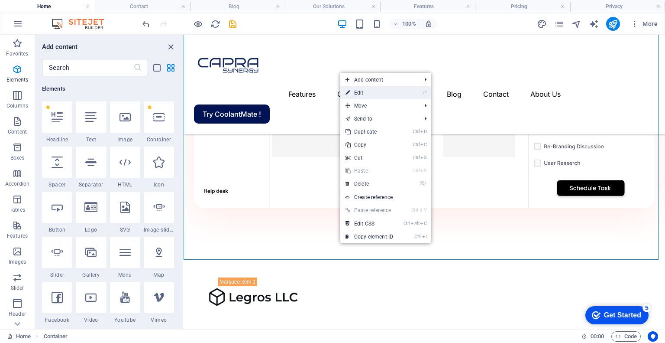
click at [372, 93] on link "⏎ Edit" at bounding box center [369, 92] width 58 height 13
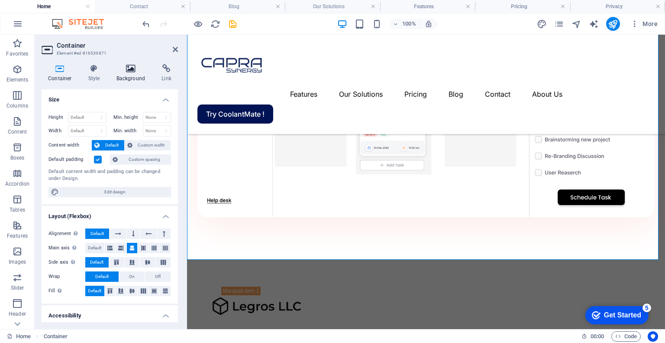
click at [126, 67] on icon at bounding box center [131, 68] width 42 height 9
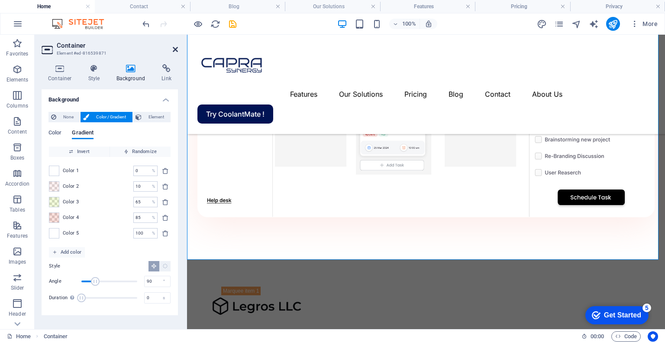
drag, startPoint x: 173, startPoint y: 50, endPoint x: 136, endPoint y: 20, distance: 48.1
click at [173, 50] on icon at bounding box center [175, 49] width 5 height 7
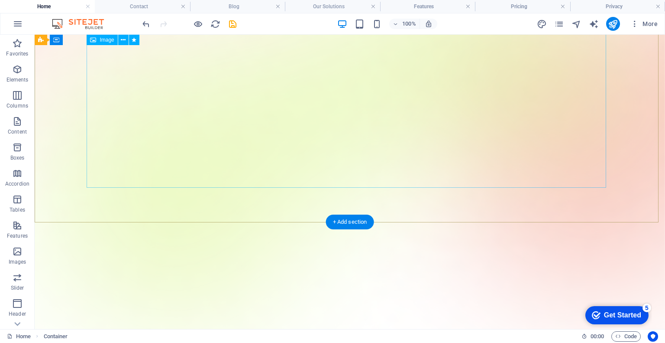
scroll to position [0, 0]
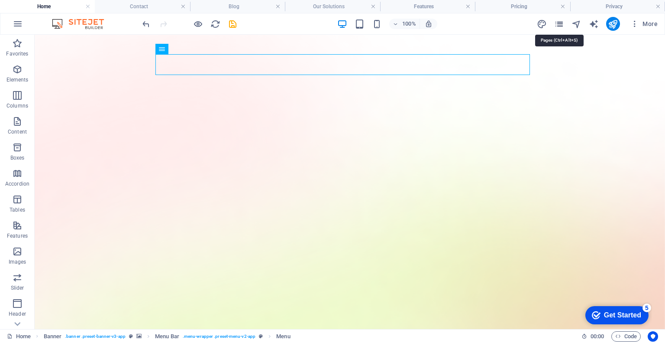
click at [563, 24] on icon "pages" at bounding box center [559, 24] width 10 height 10
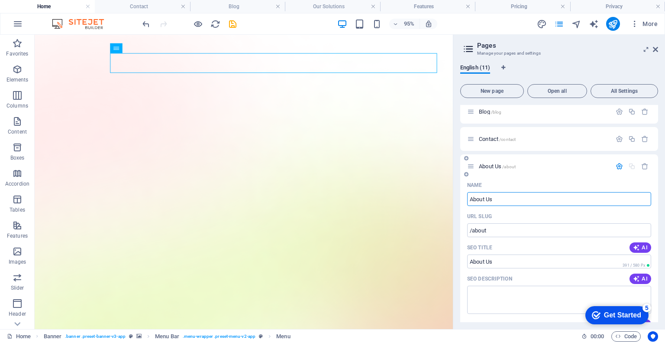
scroll to position [119, 0]
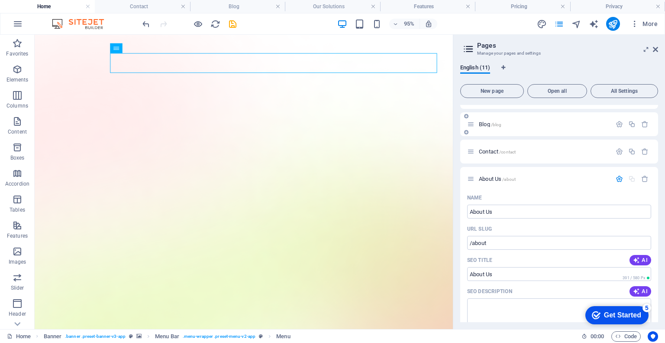
click at [521, 120] on div "Blog /blog" at bounding box center [539, 124] width 144 height 10
click at [526, 119] on div "Blog /blog" at bounding box center [539, 124] width 144 height 10
click at [487, 123] on span "Blog /blog" at bounding box center [490, 124] width 23 height 6
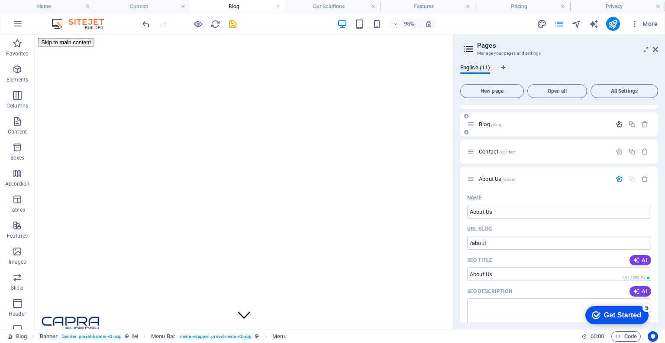
click at [620, 125] on icon "button" at bounding box center [619, 123] width 7 height 7
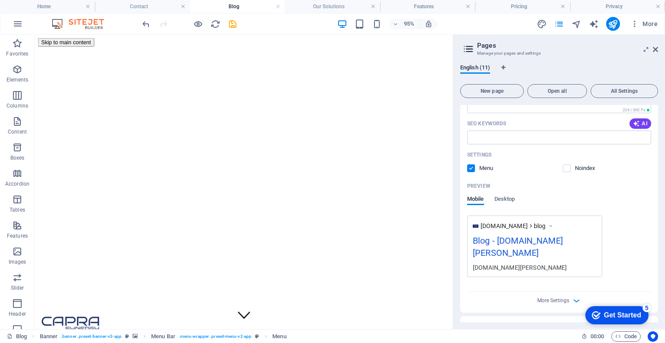
scroll to position [263, 0]
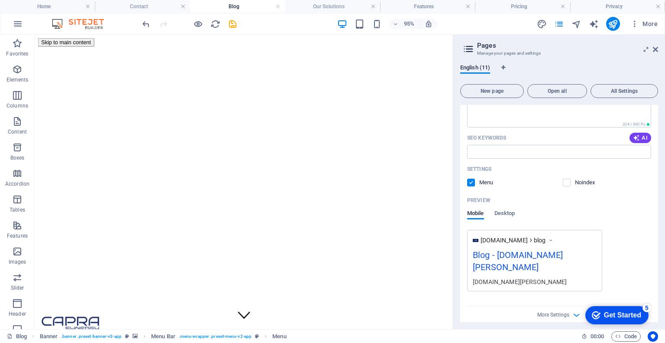
click at [473, 178] on label at bounding box center [471, 182] width 8 height 8
click at [0, 0] on input "checkbox" at bounding box center [0, 0] width 0 height 0
click at [569, 179] on label at bounding box center [567, 182] width 8 height 8
click at [0, 0] on input "checkbox" at bounding box center [0, 0] width 0 height 0
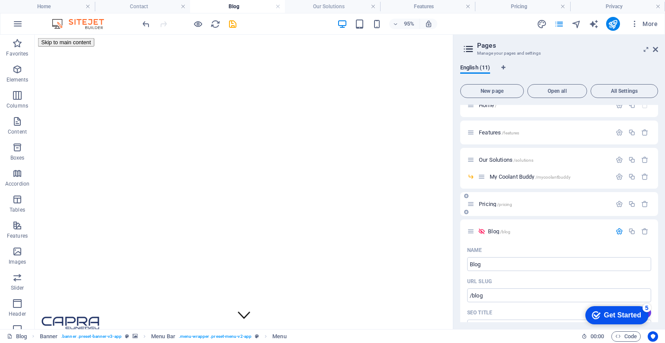
scroll to position [0, 0]
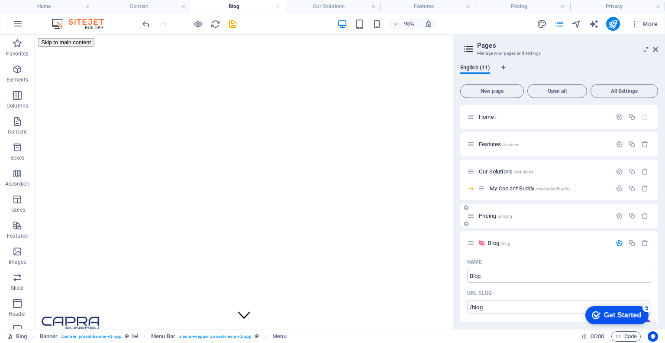
click at [540, 215] on p "Pricing /pricing" at bounding box center [544, 216] width 130 height 6
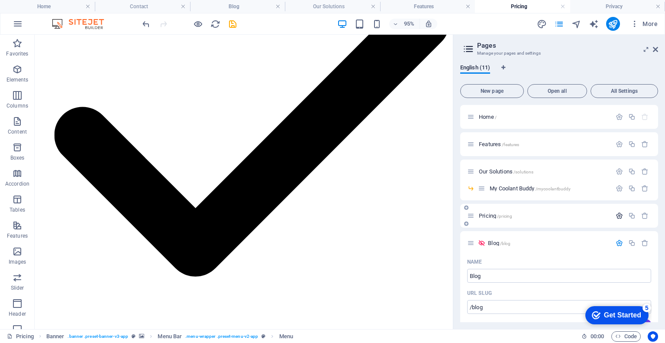
click at [617, 217] on icon "button" at bounding box center [619, 215] width 7 height 7
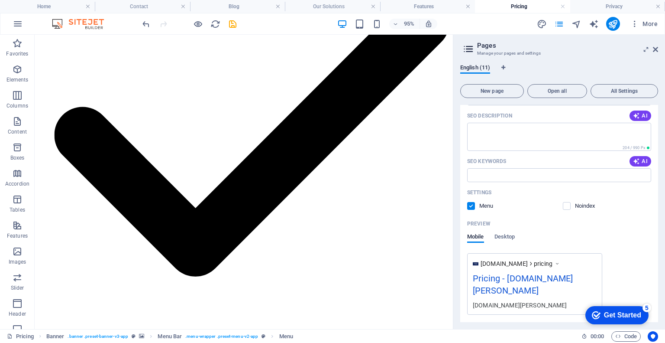
scroll to position [217, 0]
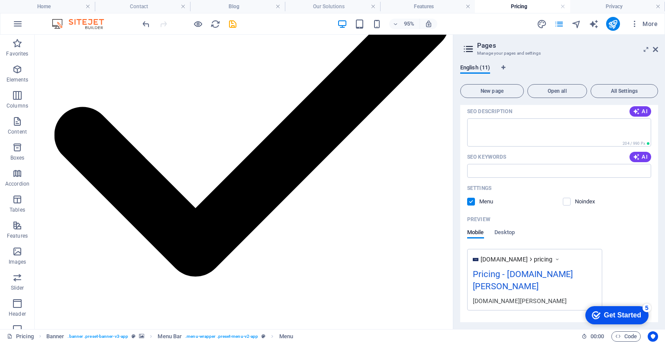
click at [471, 204] on label at bounding box center [471, 201] width 8 height 8
click at [0, 0] on input "checkbox" at bounding box center [0, 0] width 0 height 0
click at [565, 202] on label at bounding box center [567, 201] width 8 height 8
click at [0, 0] on input "checkbox" at bounding box center [0, 0] width 0 height 0
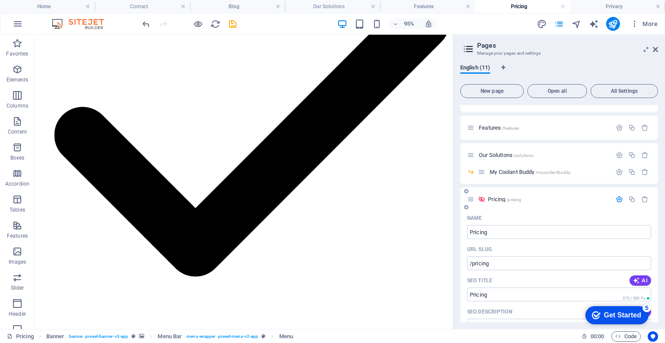
scroll to position [0, 0]
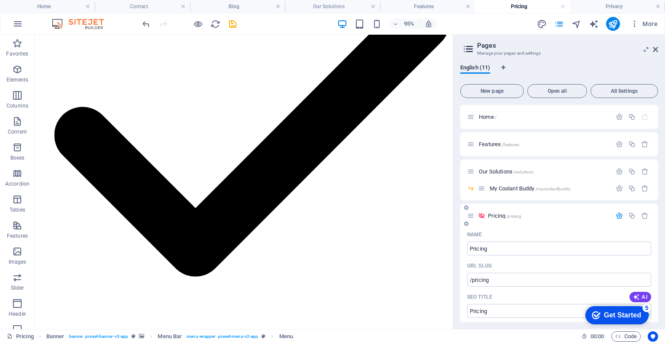
click at [617, 216] on icon "button" at bounding box center [619, 215] width 7 height 7
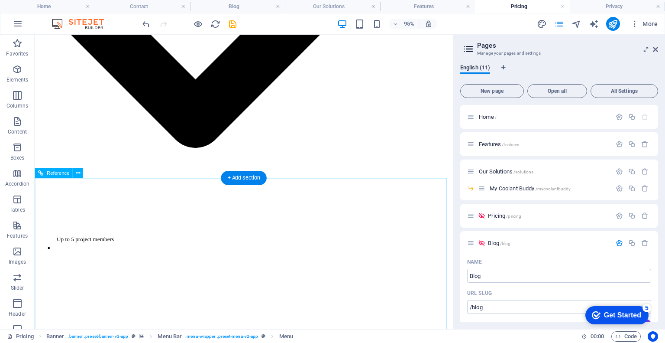
scroll to position [649, 0]
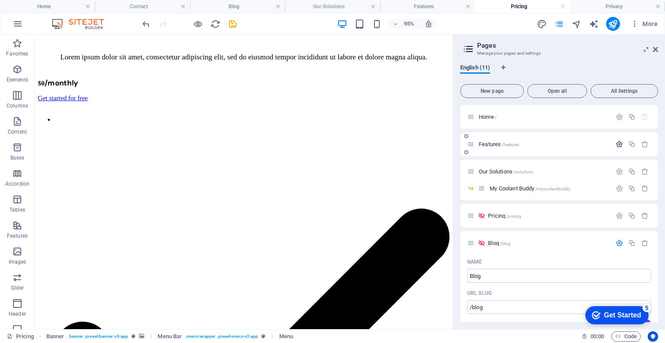
click at [619, 145] on icon "button" at bounding box center [619, 143] width 7 height 7
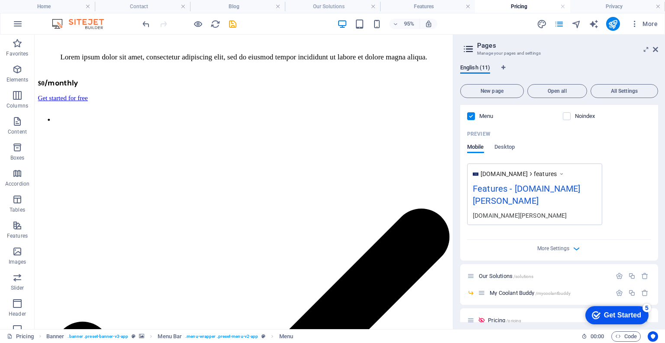
scroll to position [217, 0]
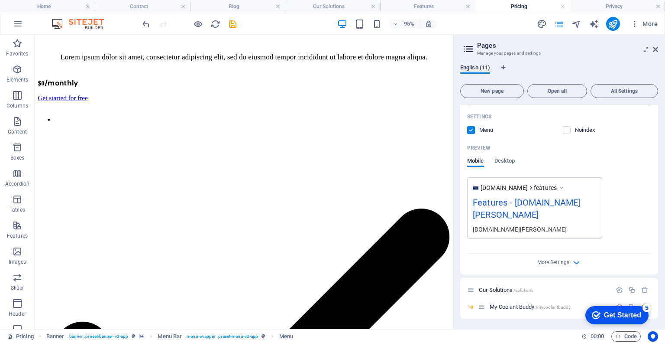
click at [470, 129] on label at bounding box center [471, 130] width 8 height 8
click at [0, 0] on input "checkbox" at bounding box center [0, 0] width 0 height 0
click at [567, 130] on label at bounding box center [567, 130] width 8 height 8
click at [0, 0] on input "checkbox" at bounding box center [0, 0] width 0 height 0
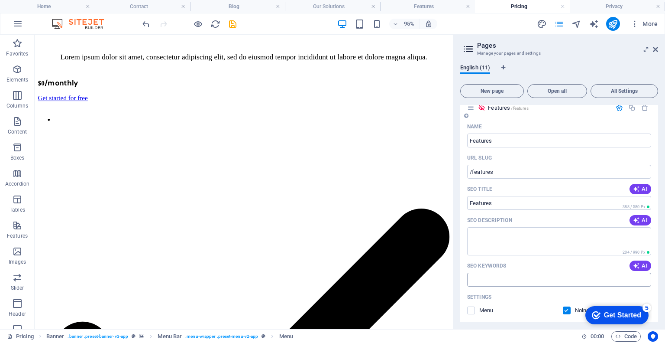
scroll to position [0, 0]
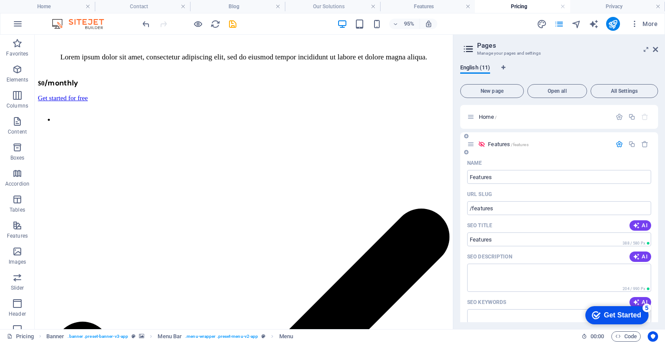
click at [616, 143] on icon "button" at bounding box center [619, 143] width 7 height 7
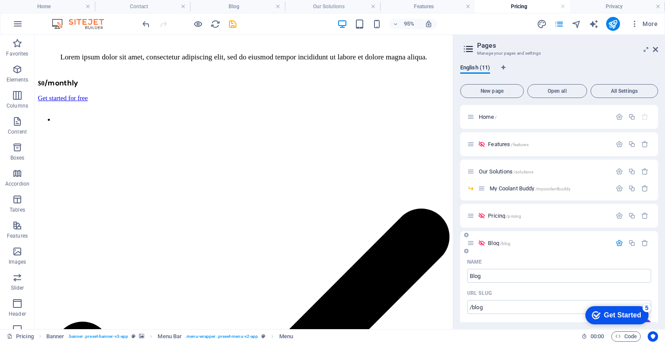
click at [618, 240] on icon "button" at bounding box center [619, 242] width 7 height 7
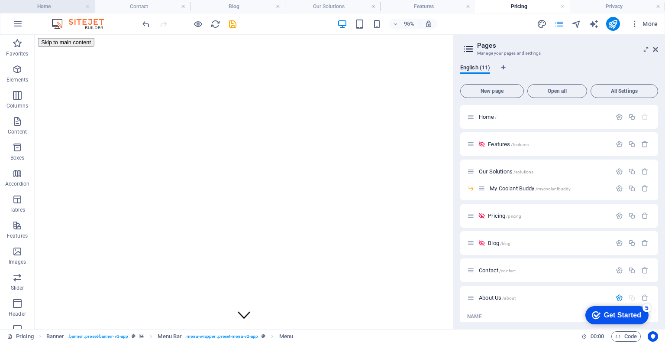
click at [50, 6] on h4 "Home" at bounding box center [47, 7] width 95 height 10
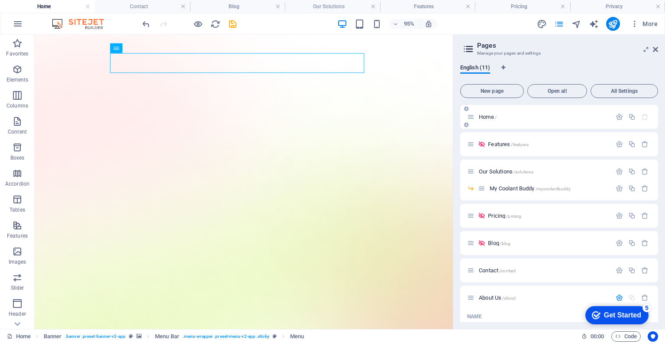
click at [527, 123] on div "Home /" at bounding box center [559, 117] width 198 height 24
click at [620, 114] on icon "button" at bounding box center [619, 116] width 7 height 7
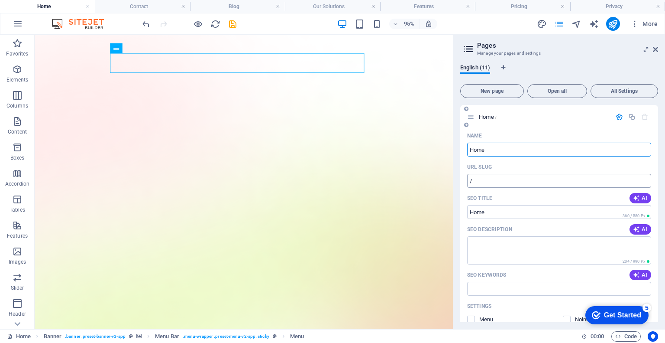
click at [528, 178] on input "/" at bounding box center [559, 181] width 184 height 14
click at [531, 163] on div "URL SLUG" at bounding box center [559, 167] width 184 height 14
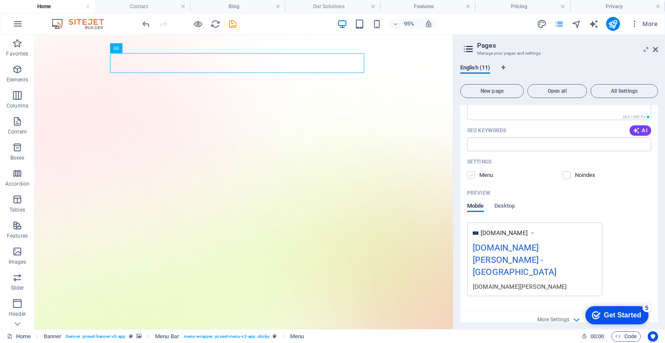
click at [471, 175] on label at bounding box center [471, 175] width 8 height 8
click at [0, 0] on input "checkbox" at bounding box center [0, 0] width 0 height 0
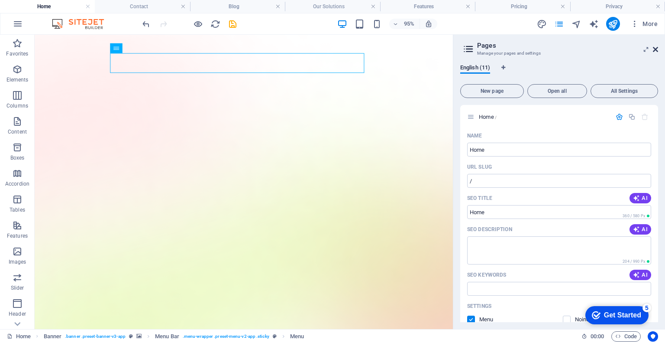
drag, startPoint x: 655, startPoint y: 51, endPoint x: 469, endPoint y: 73, distance: 187.5
click at [655, 51] on icon at bounding box center [655, 49] width 5 height 7
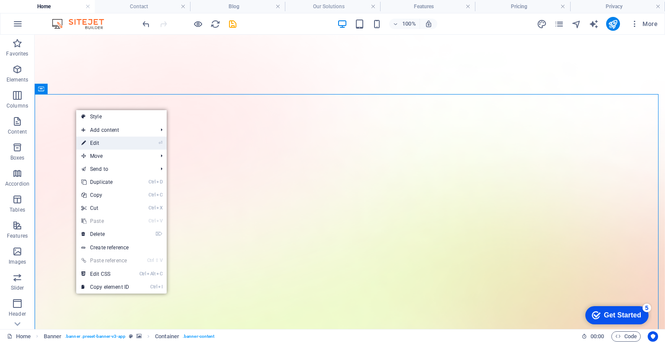
click at [137, 139] on li "⏎ Edit" at bounding box center [121, 142] width 91 height 13
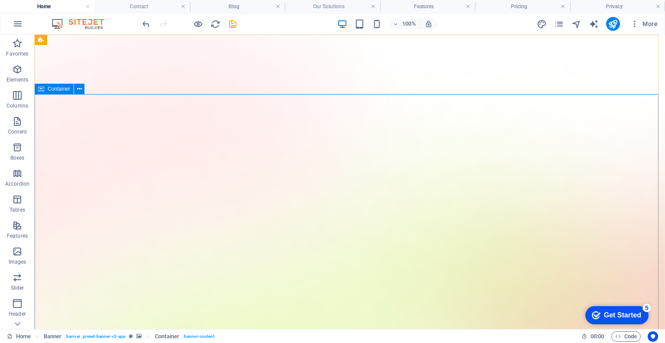
click at [54, 90] on span "Container" at bounding box center [59, 88] width 23 height 5
click at [75, 89] on button at bounding box center [79, 89] width 10 height 10
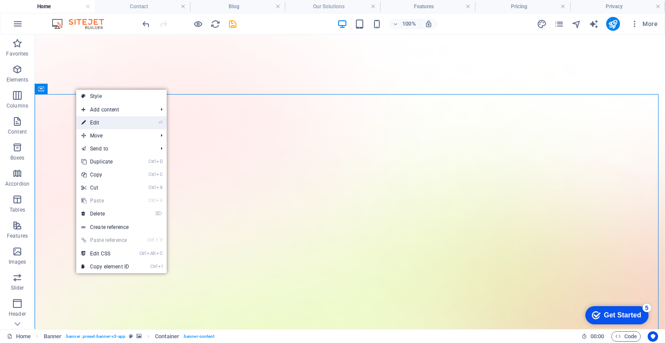
drag, startPoint x: 94, startPoint y: 121, endPoint x: 4, endPoint y: 86, distance: 95.7
click at [94, 121] on link "⏎ Edit" at bounding box center [105, 122] width 58 height 13
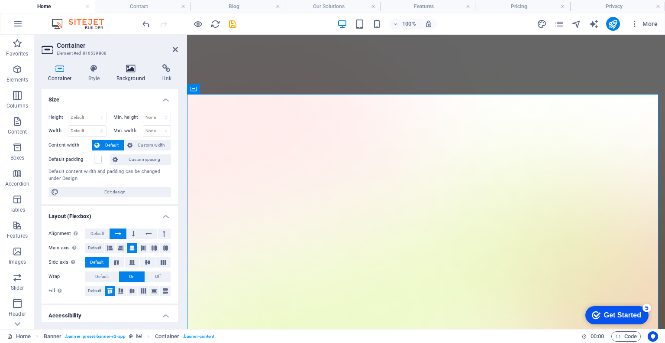
click at [129, 69] on icon at bounding box center [131, 68] width 42 height 9
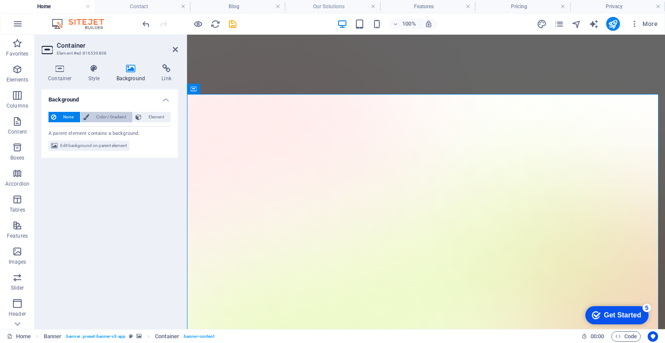
click at [112, 113] on span "Color / Gradient" at bounding box center [111, 117] width 38 height 10
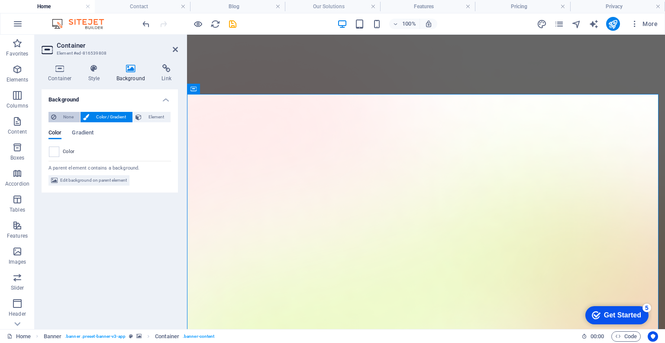
click at [66, 116] on span "None" at bounding box center [68, 117] width 19 height 10
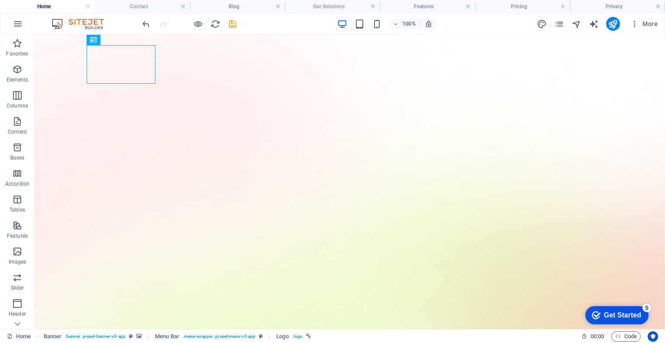
click at [69, 10] on h4 "Home" at bounding box center [47, 7] width 95 height 10
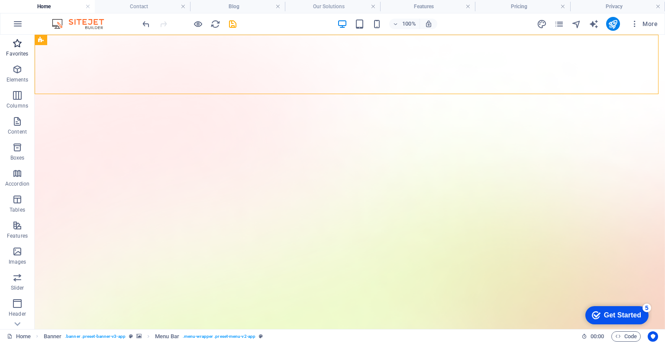
click at [21, 46] on icon "button" at bounding box center [17, 43] width 10 height 10
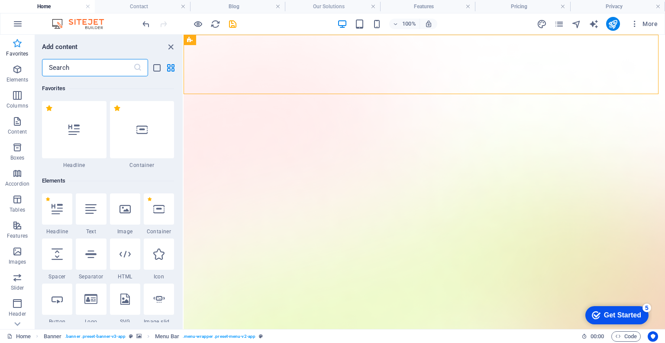
click at [21, 41] on icon "button" at bounding box center [17, 43] width 10 height 10
click at [17, 23] on icon "button" at bounding box center [18, 24] width 10 height 10
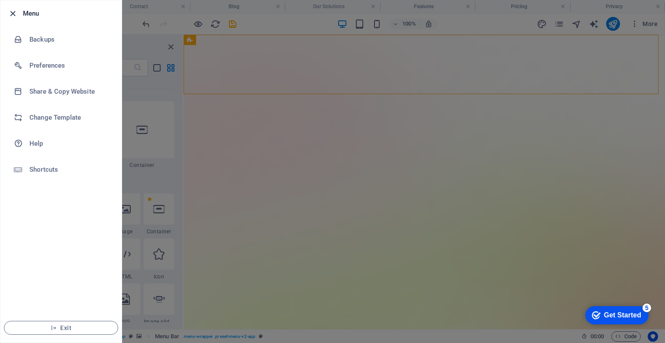
click at [9, 12] on icon "button" at bounding box center [13, 14] width 10 height 10
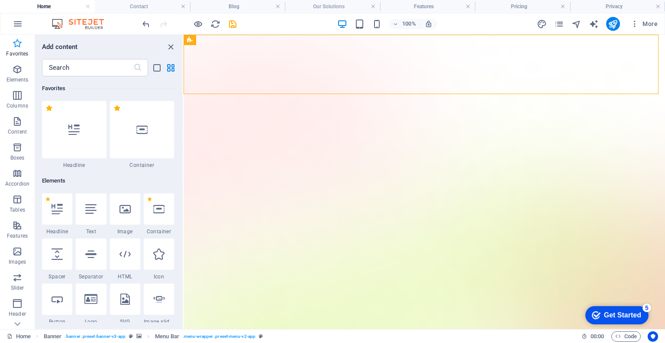
click at [13, 39] on icon "button" at bounding box center [17, 43] width 10 height 10
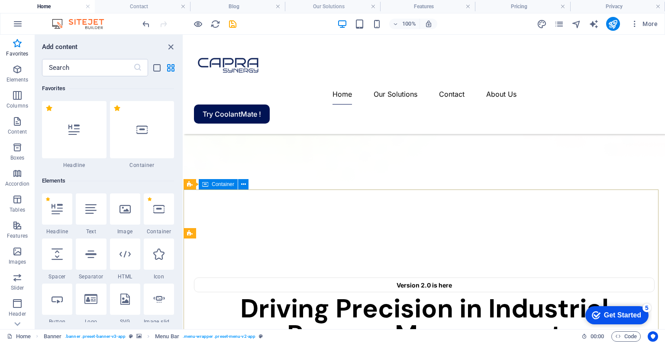
scroll to position [433, 0]
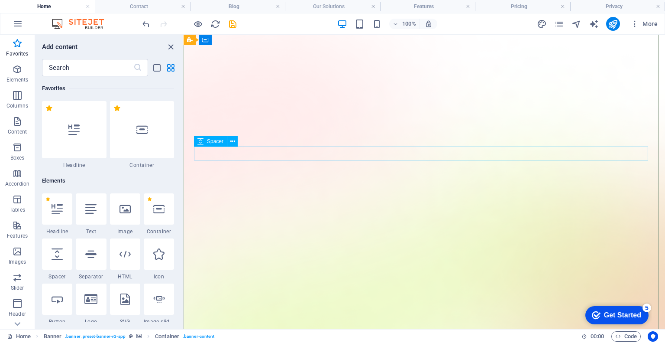
scroll to position [0, 0]
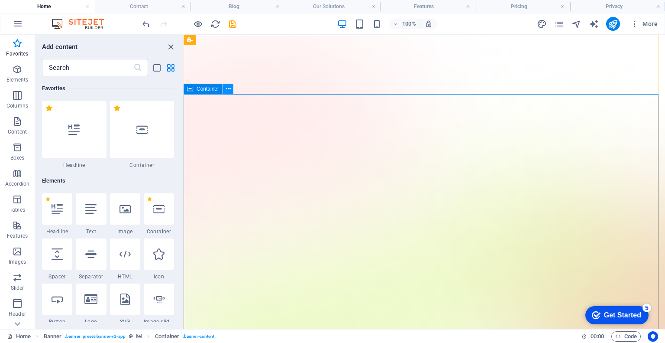
click at [229, 88] on icon at bounding box center [228, 88] width 5 height 9
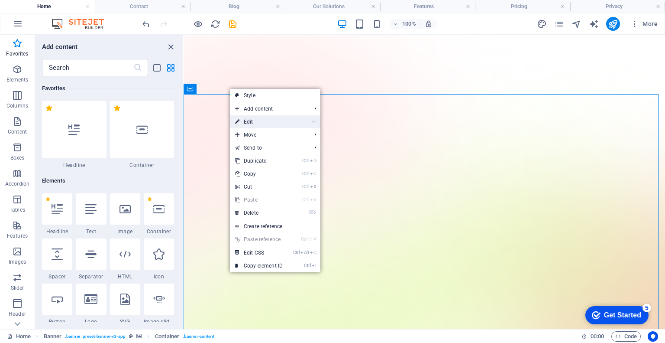
click at [276, 125] on link "⏎ Edit" at bounding box center [259, 121] width 58 height 13
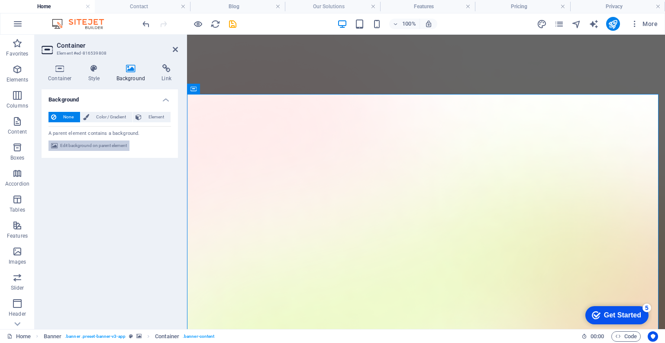
click at [79, 146] on span "Edit background on parent element" at bounding box center [93, 145] width 67 height 10
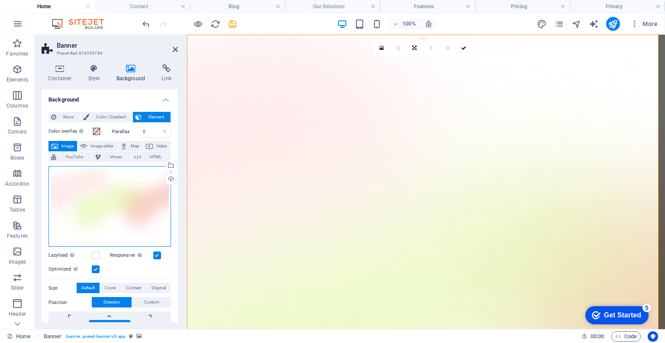
click at [85, 181] on div "Drag files here, click to choose files or select files from Files or our free s…" at bounding box center [110, 206] width 123 height 81
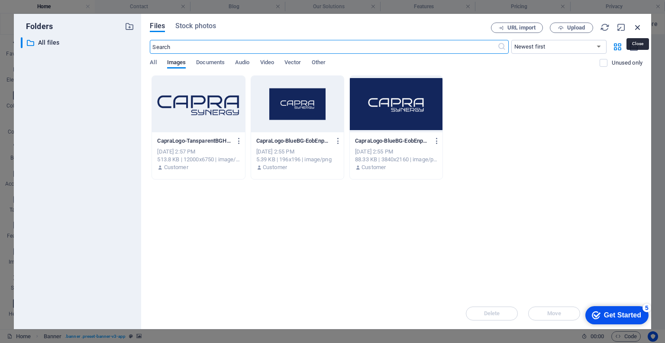
click at [634, 26] on icon "button" at bounding box center [638, 28] width 10 height 10
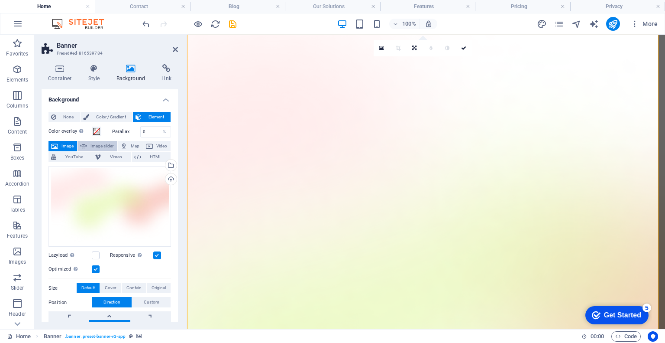
click at [88, 145] on button "Image slider" at bounding box center [97, 146] width 39 height 10
select select "ms"
select select "s"
select select "progressive"
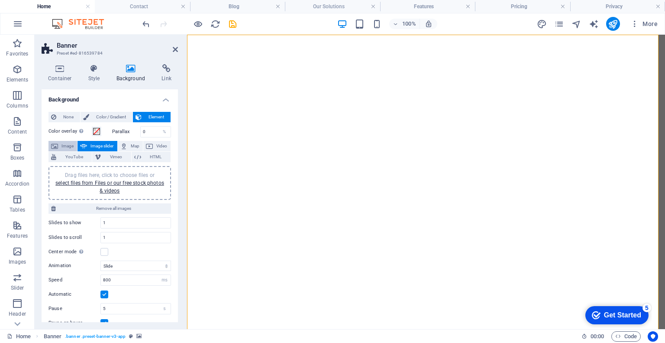
click at [64, 146] on span "Image" at bounding box center [68, 146] width 14 height 10
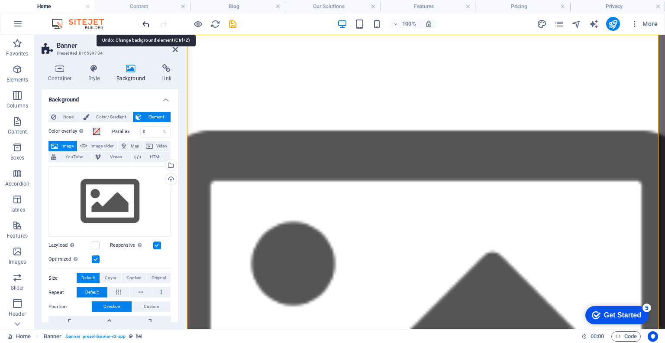
click at [144, 25] on icon "undo" at bounding box center [146, 24] width 10 height 10
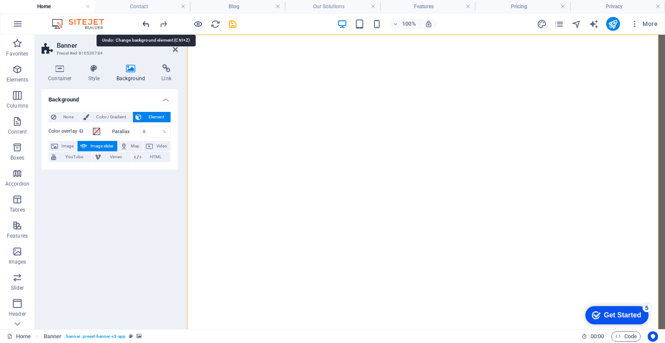
click at [144, 25] on icon "undo" at bounding box center [146, 24] width 10 height 10
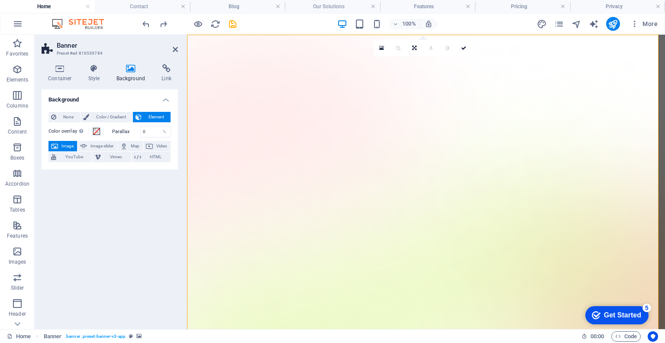
click at [137, 185] on div "Background None Color / Gradient Element Stretch background to full-width Color…" at bounding box center [110, 205] width 136 height 233
click at [123, 120] on span "Color / Gradient" at bounding box center [111, 117] width 38 height 10
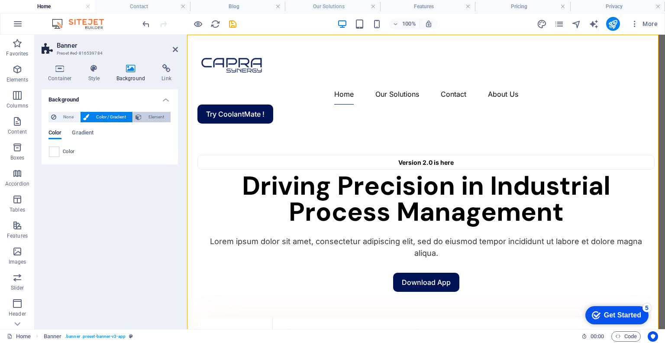
click at [144, 116] on span "Element" at bounding box center [156, 117] width 24 height 10
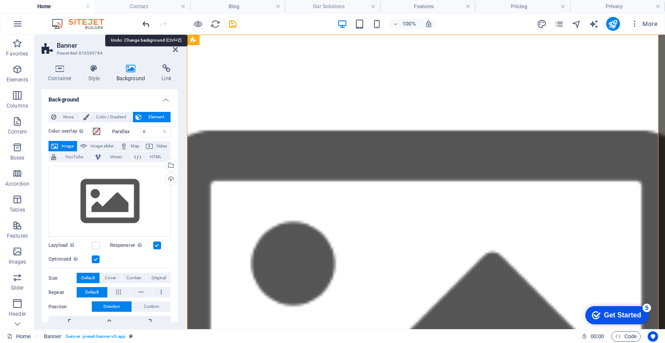
click at [149, 22] on icon "undo" at bounding box center [146, 24] width 10 height 10
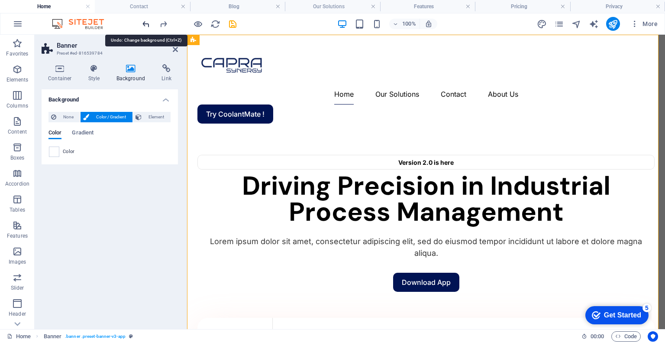
click at [149, 22] on icon "undo" at bounding box center [146, 24] width 10 height 10
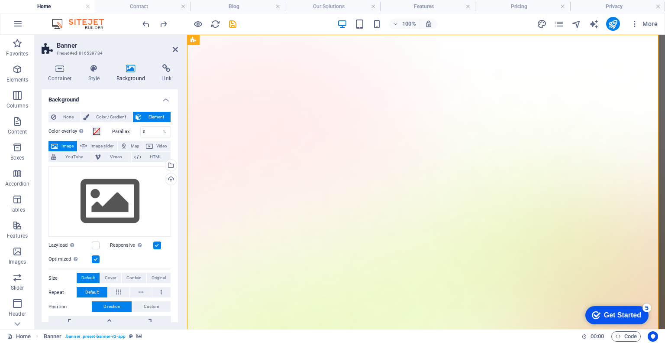
click at [162, 99] on h4 "Background" at bounding box center [110, 97] width 136 height 16
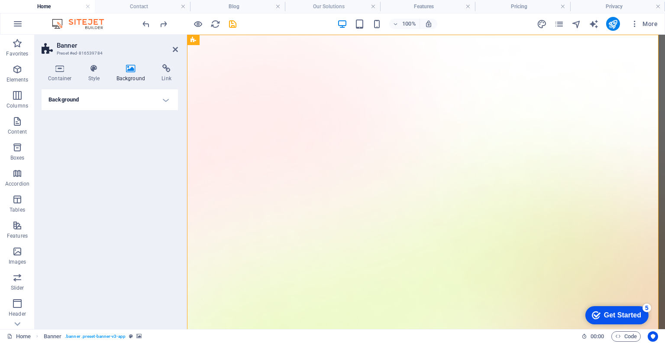
click at [149, 185] on div "Background None Color / Gradient Element Stretch background to full-width Color…" at bounding box center [110, 205] width 136 height 233
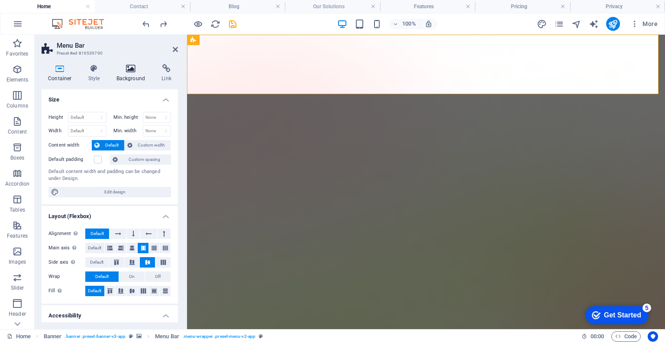
click at [123, 67] on icon at bounding box center [131, 68] width 42 height 9
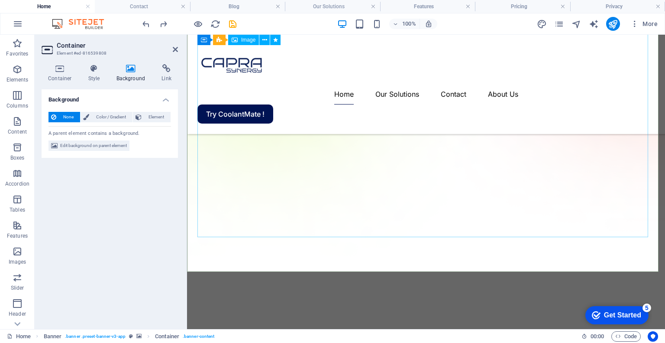
scroll to position [433, 0]
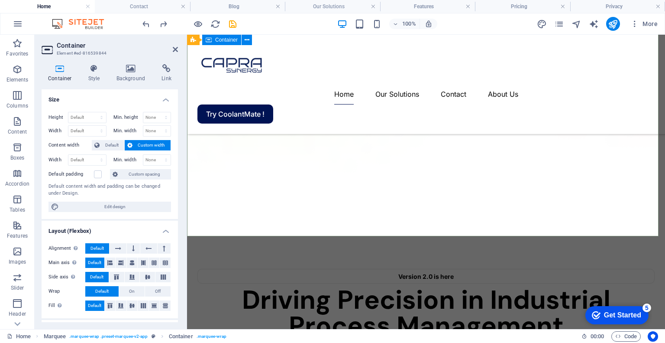
scroll to position [722, 0]
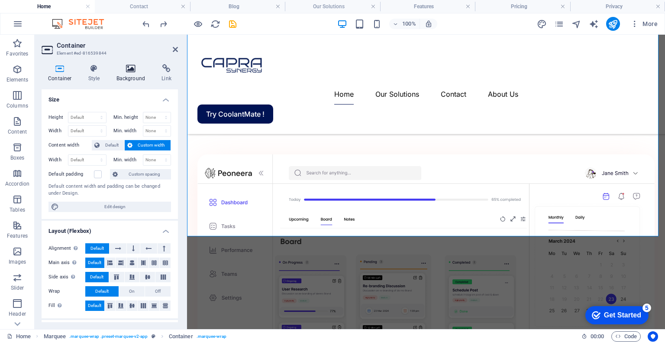
click at [131, 71] on icon at bounding box center [131, 68] width 42 height 9
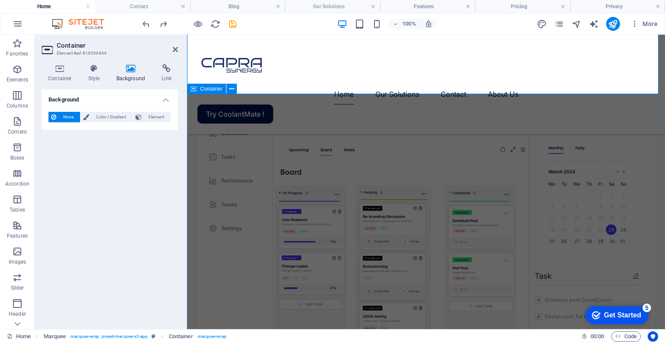
scroll to position [866, 0]
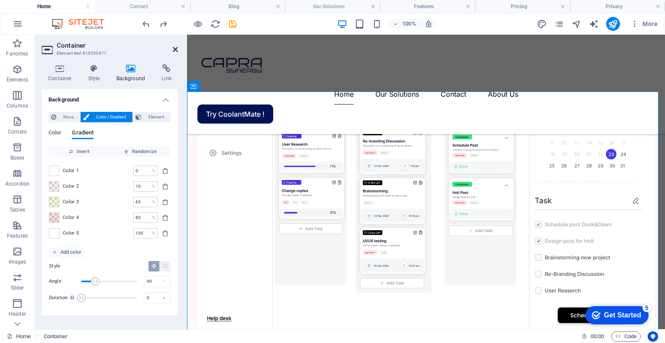
click at [173, 49] on icon at bounding box center [175, 49] width 5 height 7
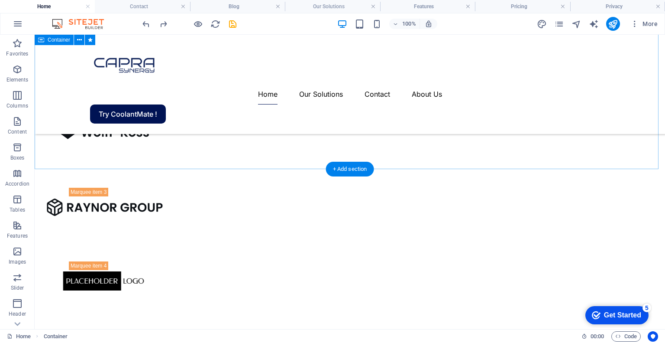
scroll to position [1518, 0]
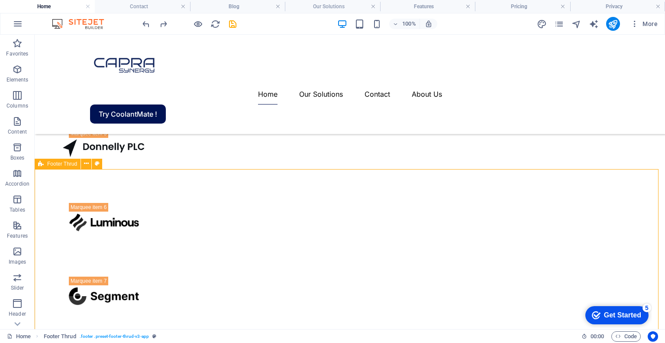
click at [42, 165] on icon at bounding box center [41, 164] width 6 height 10
click at [84, 166] on icon at bounding box center [86, 163] width 5 height 9
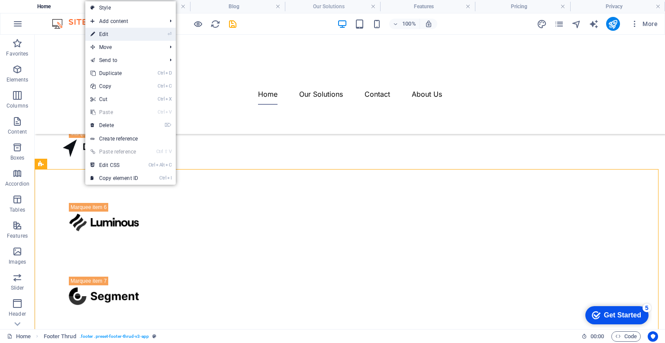
click at [140, 32] on link "⏎ Edit" at bounding box center [114, 34] width 58 height 13
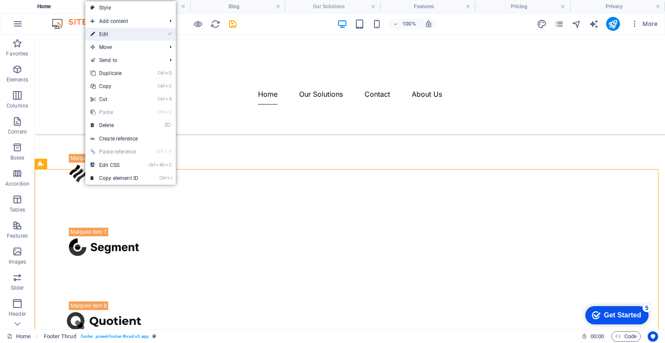
scroll to position [1634, 0]
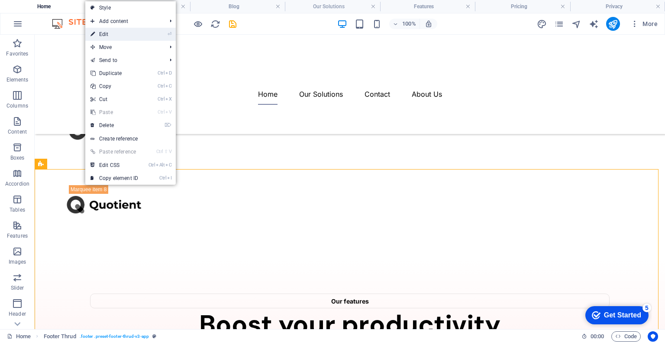
select select "footer"
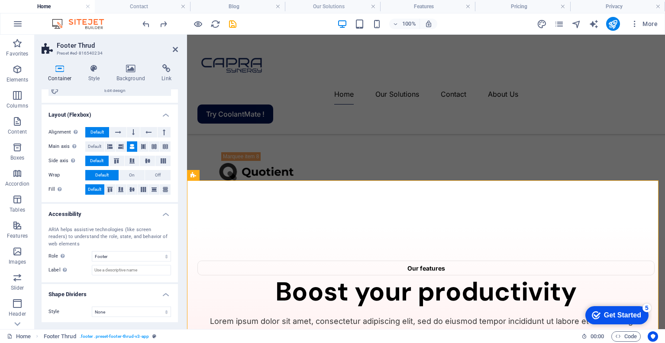
scroll to position [102, 0]
click at [174, 48] on icon at bounding box center [175, 49] width 5 height 7
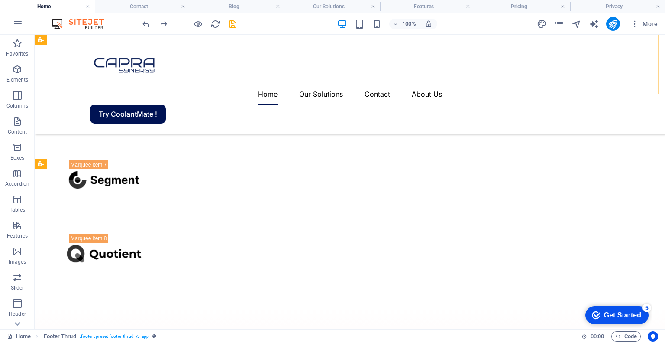
scroll to position [1518, 0]
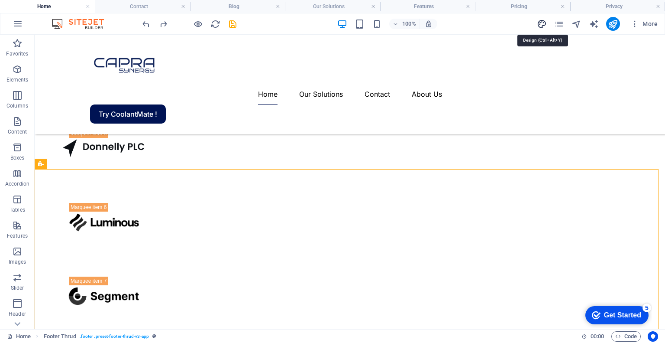
click at [541, 23] on icon "design" at bounding box center [542, 24] width 10 height 10
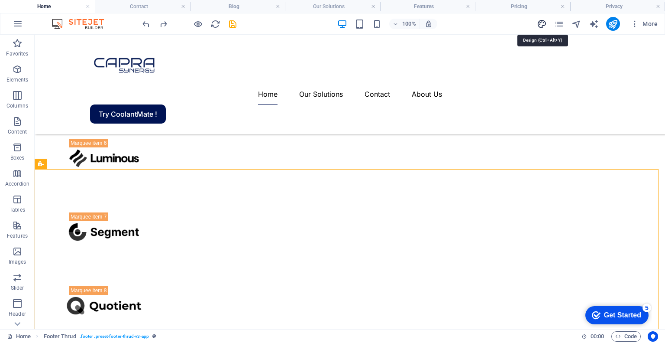
select select "600"
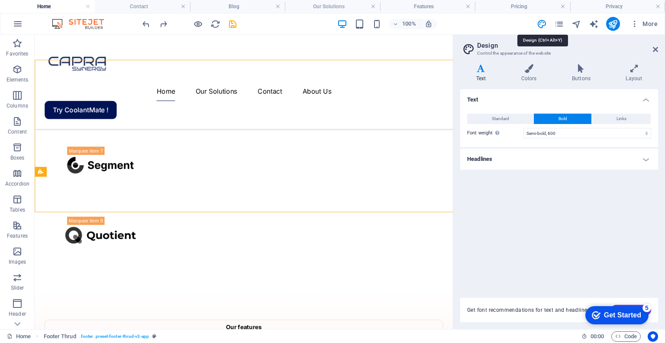
scroll to position [1625, 0]
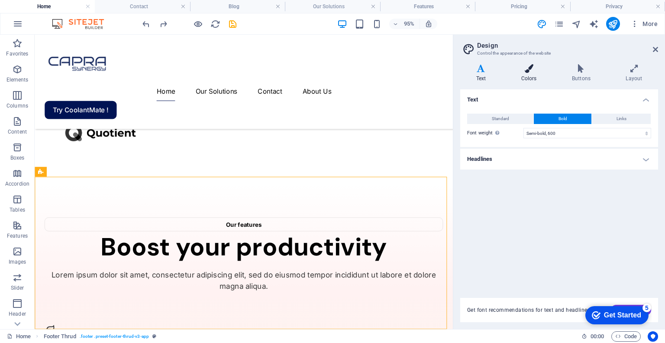
click at [532, 69] on icon at bounding box center [528, 68] width 47 height 9
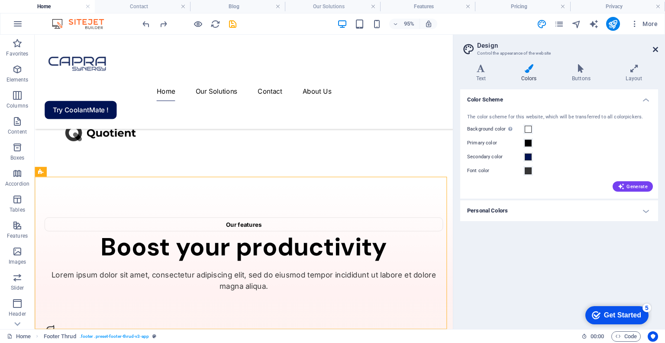
click at [655, 46] on icon at bounding box center [655, 49] width 5 height 7
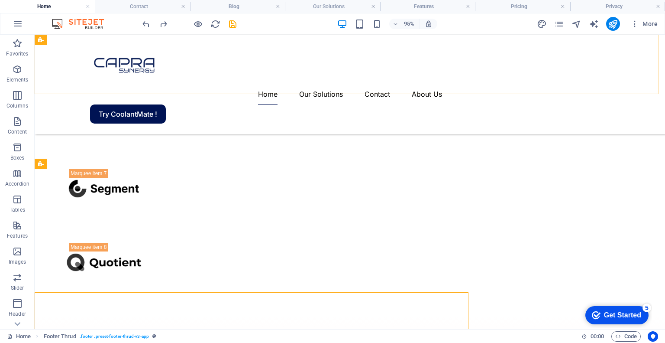
scroll to position [1518, 0]
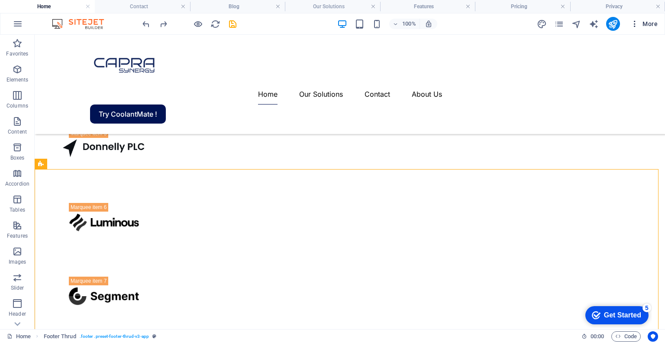
click at [637, 23] on icon "button" at bounding box center [635, 23] width 9 height 9
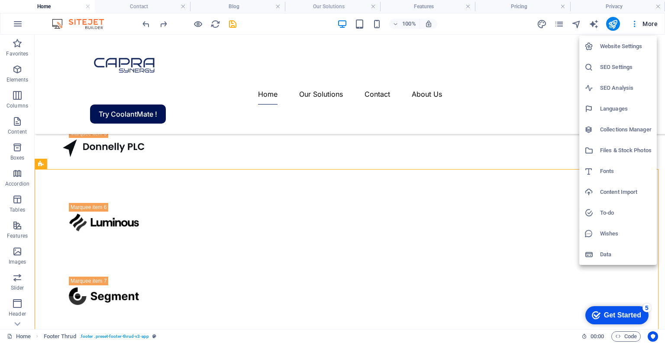
click at [629, 46] on h6 "Website Settings" at bounding box center [626, 46] width 52 height 10
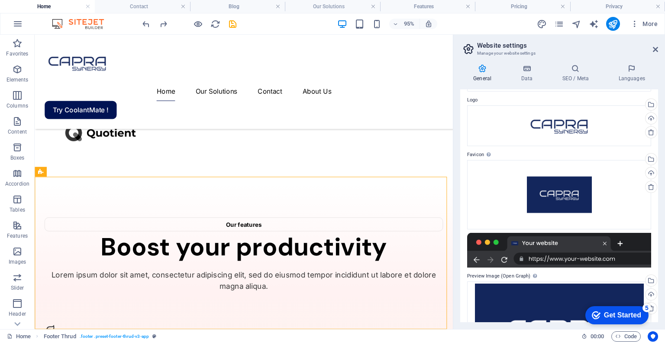
scroll to position [0, 0]
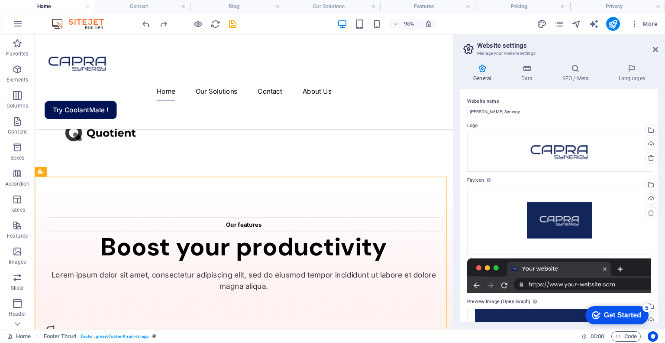
click at [532, 62] on div "General Data SEO / Meta Languages Website name [PERSON_NAME] Synergy Logo Drag …" at bounding box center [559, 193] width 212 height 272
click at [531, 66] on icon at bounding box center [527, 68] width 38 height 9
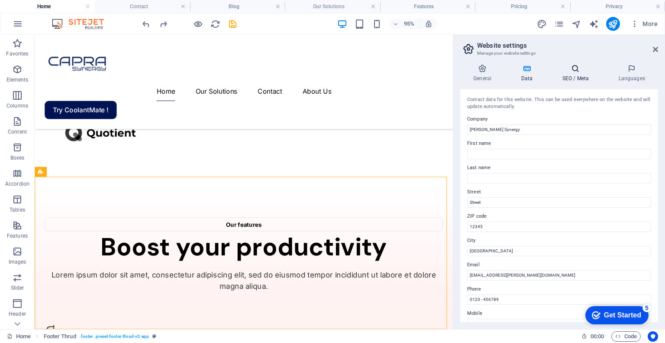
click at [574, 67] on icon at bounding box center [575, 68] width 53 height 9
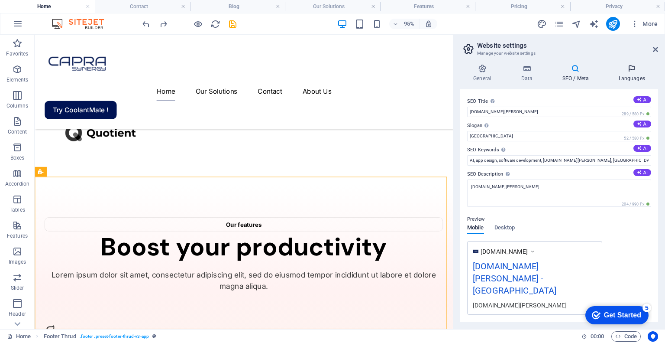
click at [619, 73] on h4 "Languages" at bounding box center [631, 73] width 53 height 18
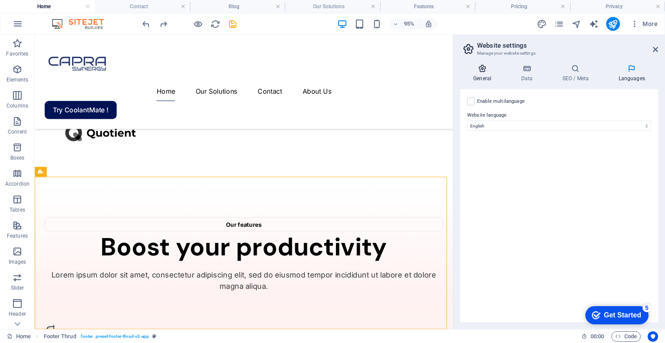
click at [478, 69] on icon at bounding box center [482, 68] width 44 height 9
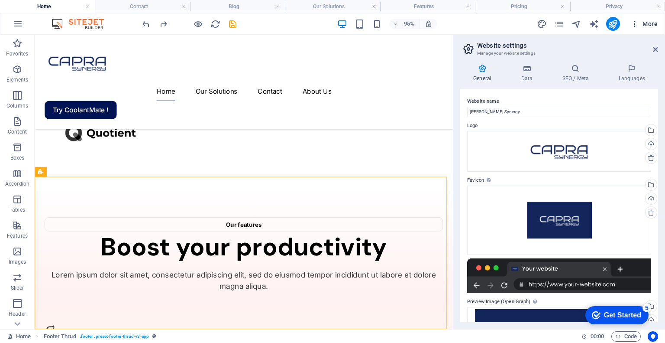
click at [636, 26] on icon "button" at bounding box center [635, 23] width 9 height 9
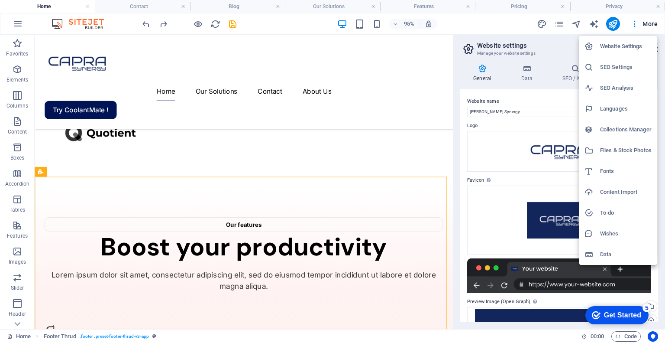
click at [558, 23] on div at bounding box center [332, 171] width 665 height 343
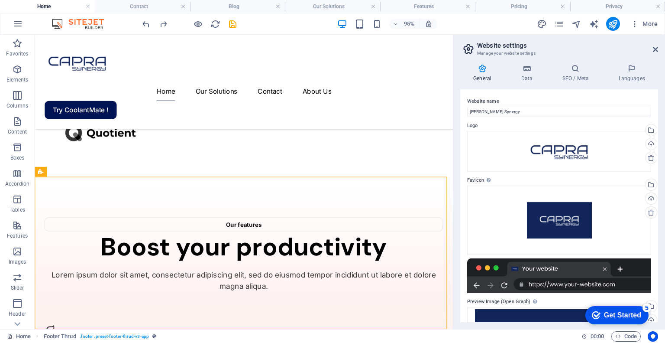
click at [563, 23] on icon "pages" at bounding box center [559, 24] width 10 height 10
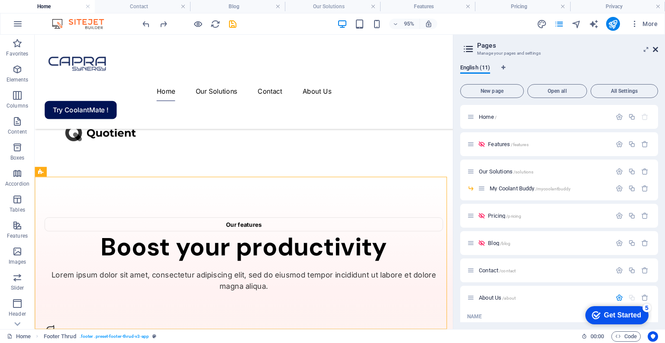
scroll to position [117, 0]
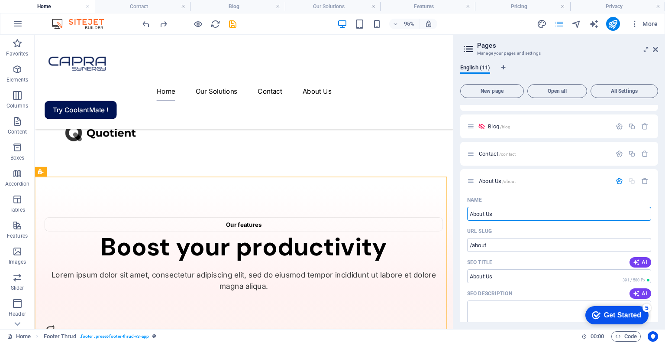
drag, startPoint x: 655, startPoint y: 49, endPoint x: 556, endPoint y: 29, distance: 100.8
click at [655, 49] on icon at bounding box center [655, 49] width 5 height 7
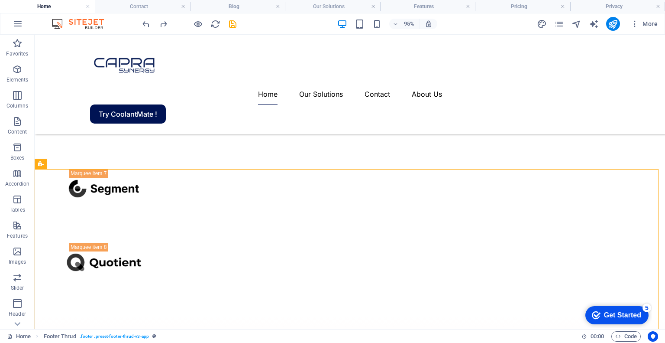
scroll to position [1518, 0]
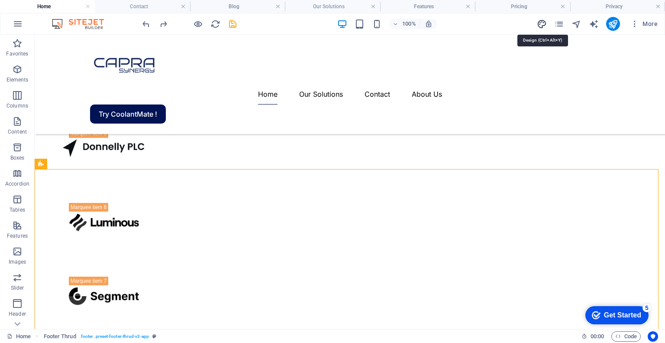
click at [541, 24] on icon "design" at bounding box center [542, 24] width 10 height 10
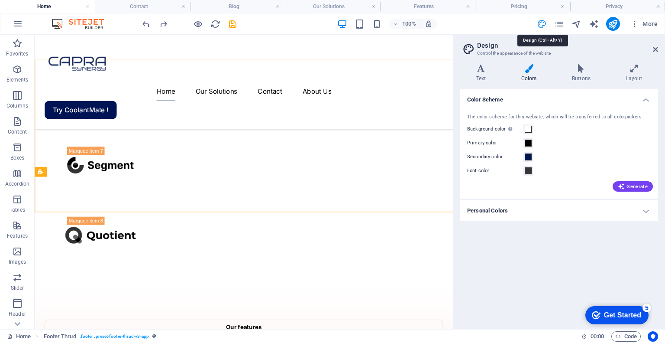
scroll to position [1625, 0]
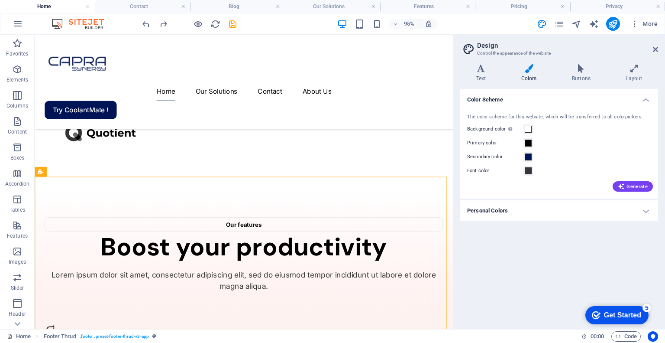
click at [658, 47] on aside "Design Control the appearance of the website Variants Text Colors Buttons Layou…" at bounding box center [559, 182] width 212 height 294
click at [654, 52] on icon at bounding box center [655, 49] width 5 height 7
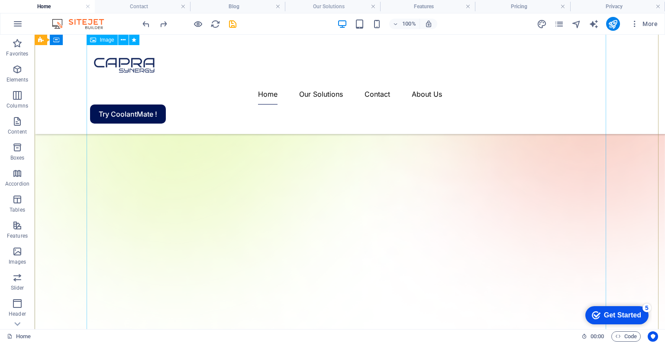
scroll to position [722, 0]
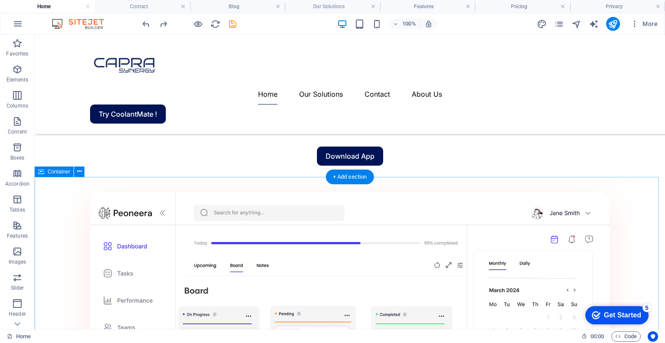
click at [80, 174] on icon at bounding box center [79, 171] width 5 height 9
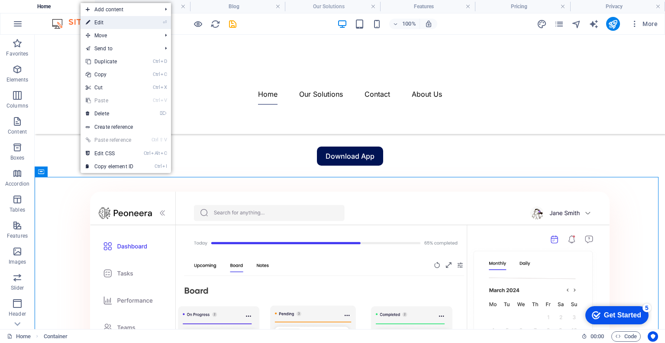
click at [137, 24] on link "⏎ Edit" at bounding box center [110, 22] width 58 height 13
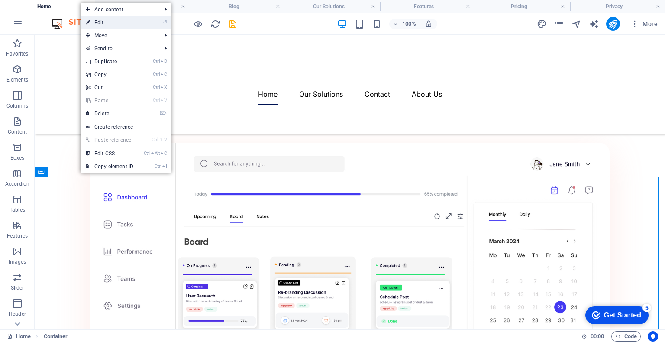
scroll to position [673, 0]
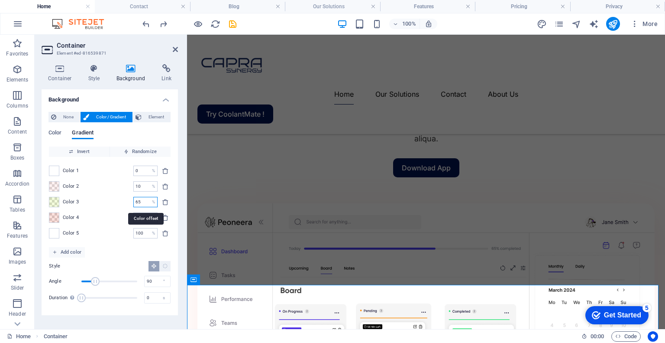
click at [139, 203] on input "65" at bounding box center [140, 202] width 15 height 10
click at [162, 138] on div "Color Gradient" at bounding box center [110, 137] width 123 height 16
